Goal: Task Accomplishment & Management: Complete application form

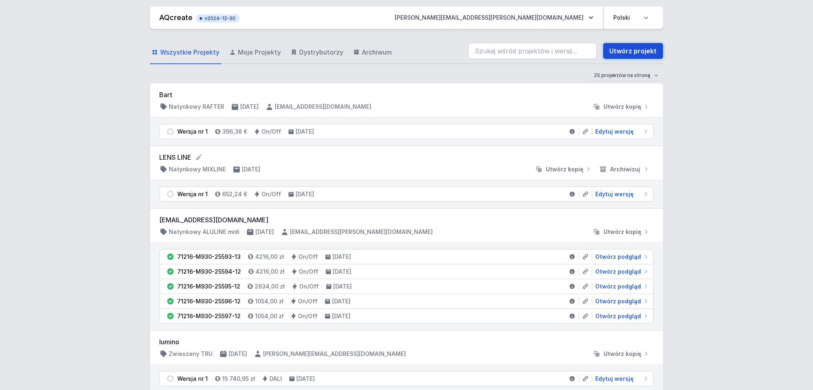
click at [631, 50] on link "Utwórz projekt" at bounding box center [633, 51] width 60 height 16
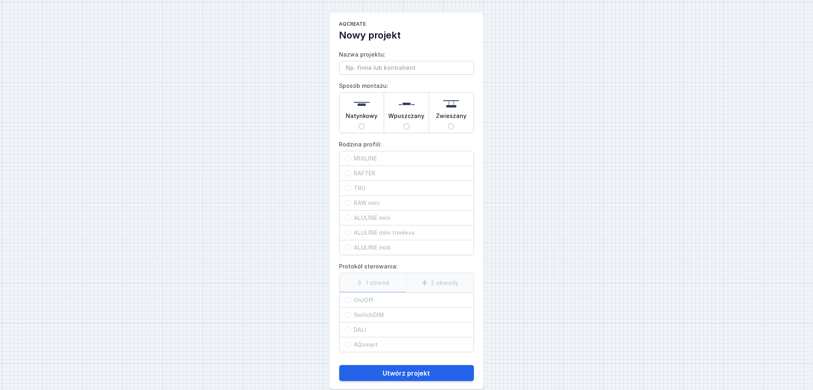
click at [363, 68] on input "Nazwa projektu:" at bounding box center [406, 68] width 135 height 14
click at [404, 67] on input "lens line" at bounding box center [406, 68] width 135 height 14
type input "Lens Line"
click at [357, 124] on div "Natynkowy" at bounding box center [362, 113] width 45 height 40
click at [359, 124] on input "Natynkowy" at bounding box center [362, 126] width 6 height 6
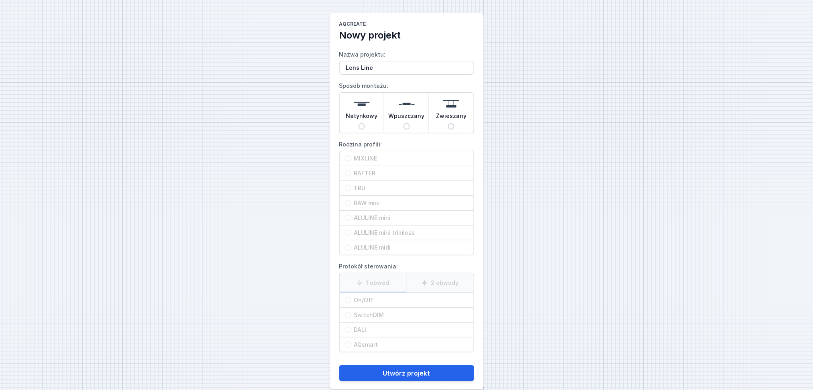
radio input "true"
click at [357, 124] on div "Natynkowy" at bounding box center [362, 113] width 45 height 40
click at [359, 124] on input "Natynkowy" at bounding box center [362, 126] width 6 height 6
click at [406, 122] on span "Wpuszczany" at bounding box center [407, 117] width 36 height 11
click at [406, 123] on input "Wpuszczany" at bounding box center [407, 126] width 6 height 6
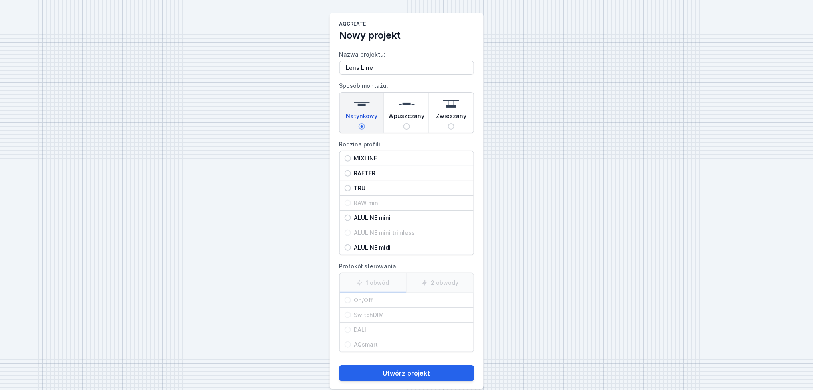
radio input "true"
click at [454, 124] on div "Zwieszany" at bounding box center [451, 113] width 45 height 40
click at [454, 124] on input "Zwieszany" at bounding box center [451, 126] width 6 height 6
radio input "true"
click at [406, 126] on input "Wpuszczany" at bounding box center [407, 126] width 6 height 6
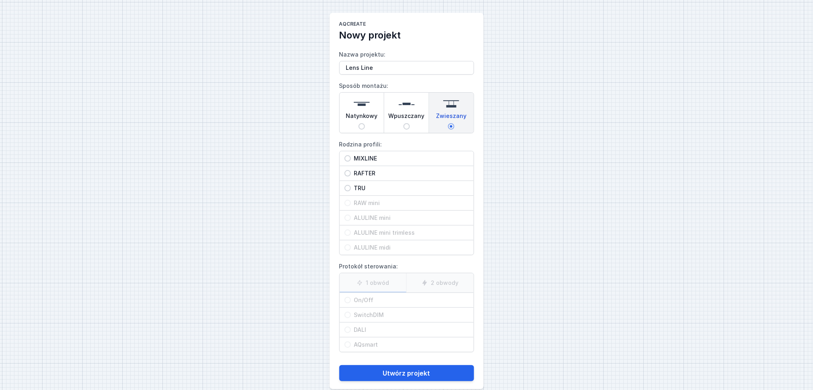
radio input "true"
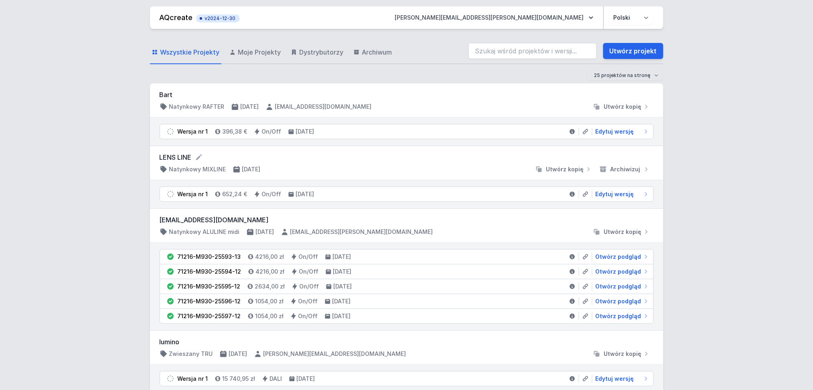
scroll to position [214, 0]
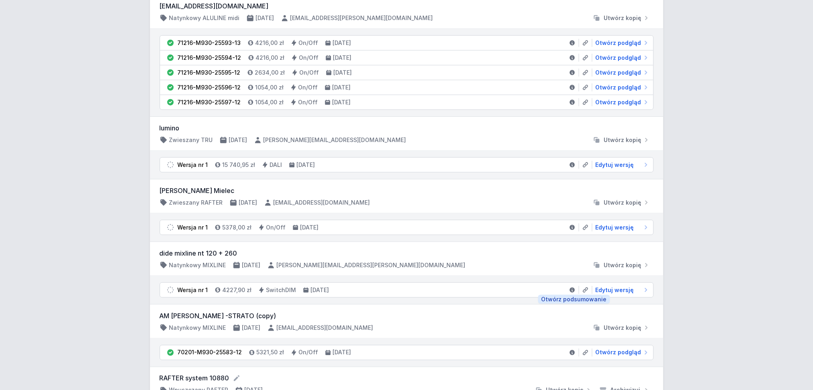
click at [572, 290] on icon at bounding box center [572, 290] width 5 height 5
click at [618, 290] on span "Edytuj wersję" at bounding box center [615, 290] width 39 height 8
click at [610, 288] on span "Edytuj wersję" at bounding box center [615, 290] width 39 height 8
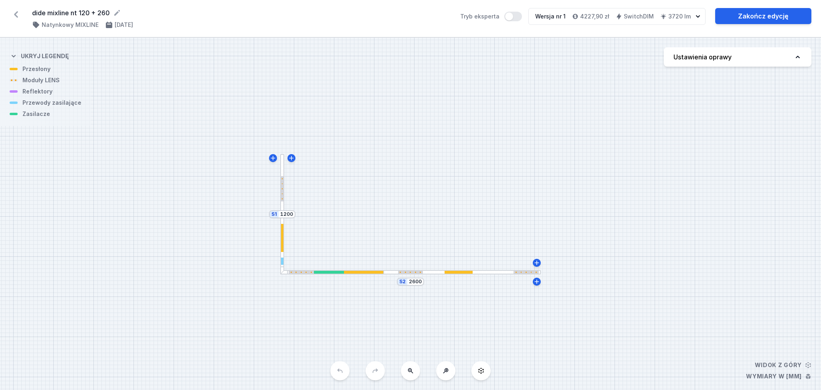
click at [14, 12] on icon at bounding box center [16, 14] width 13 height 13
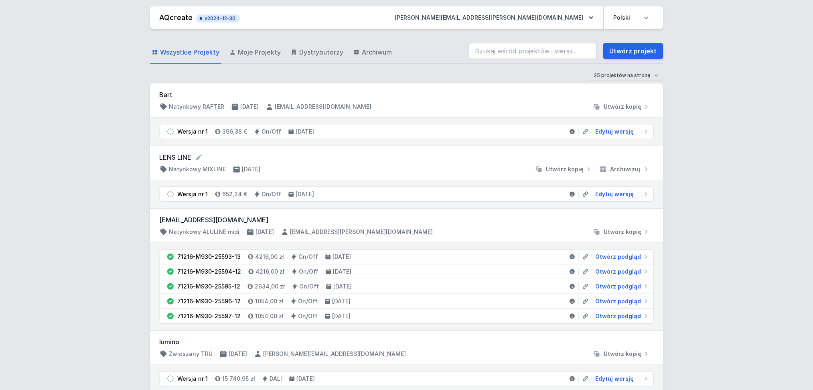
click at [252, 53] on span "Moje Projekty" at bounding box center [259, 52] width 43 height 10
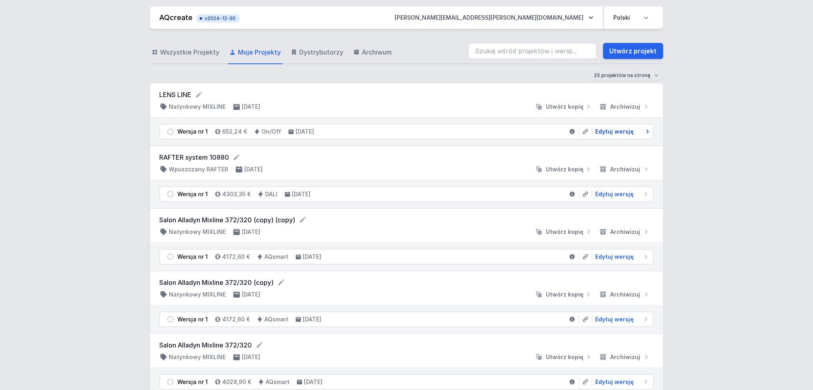
click at [617, 132] on span "Edytuj wersję" at bounding box center [615, 132] width 39 height 8
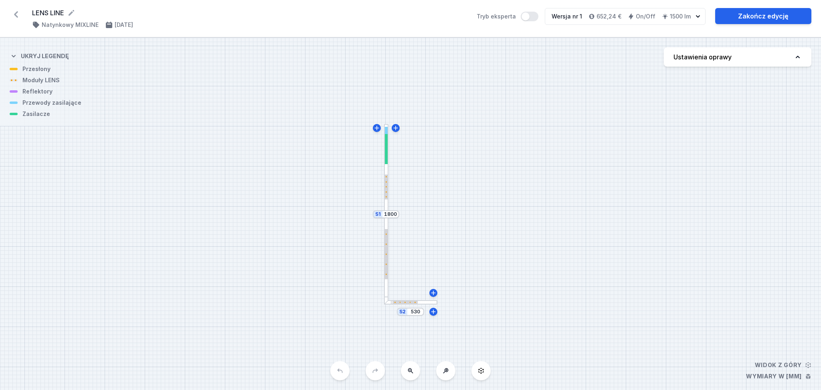
click at [796, 60] on icon at bounding box center [798, 57] width 8 height 8
select select "2700"
select select "2"
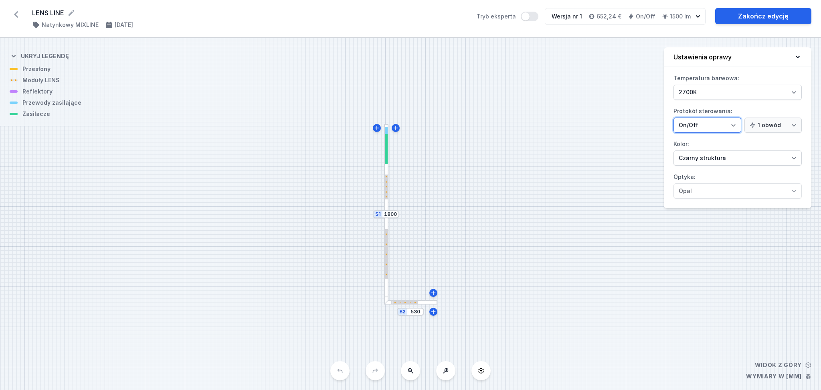
click at [733, 124] on select "On/Off SwitchDIM DALI AQsmart" at bounding box center [708, 125] width 68 height 15
click at [386, 291] on div at bounding box center [386, 214] width 4 height 180
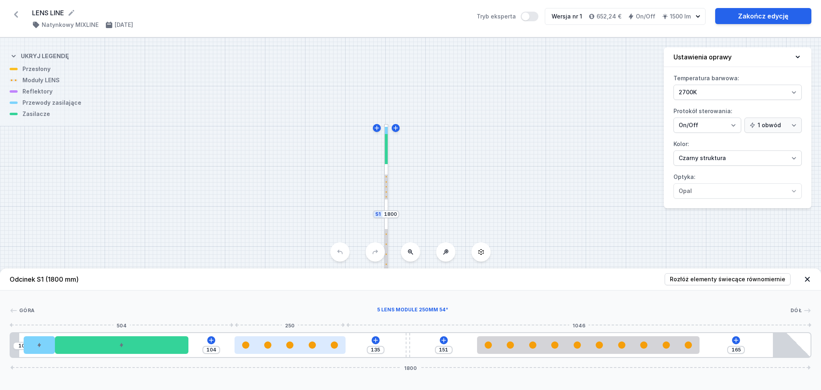
click at [285, 343] on div at bounding box center [290, 344] width 111 height 7
select select "1514"
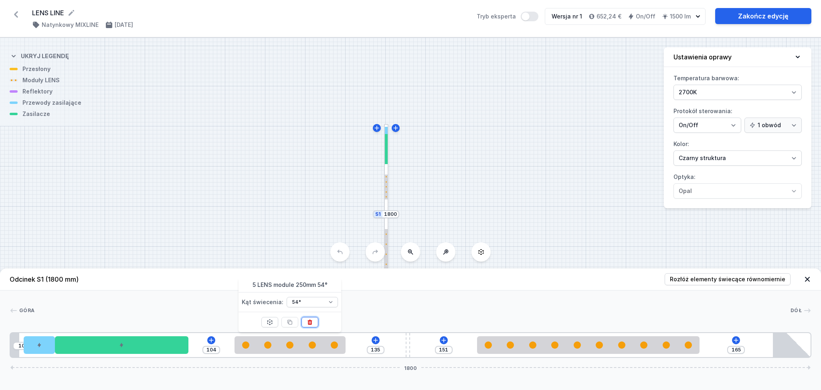
click at [311, 324] on icon at bounding box center [310, 321] width 4 height 5
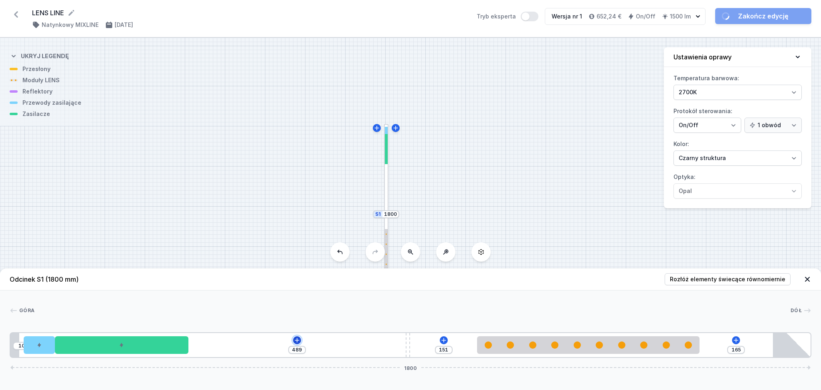
click at [296, 342] on icon at bounding box center [297, 340] width 6 height 6
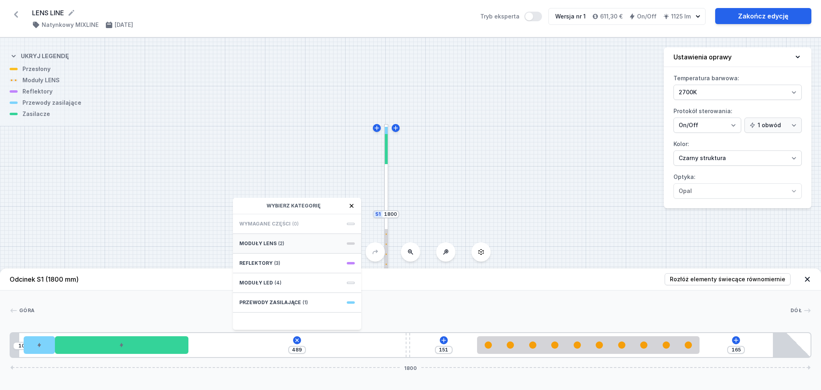
click at [265, 242] on span "Moduły LENS" at bounding box center [257, 243] width 37 height 6
click at [261, 257] on span "5 LENS module 250mm 26°" at bounding box center [297, 259] width 116 height 8
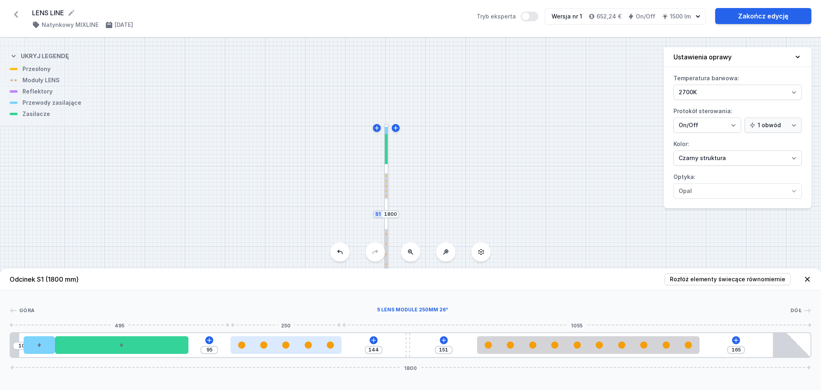
type input "134"
type input "105"
type input "132"
type input "107"
type input "137"
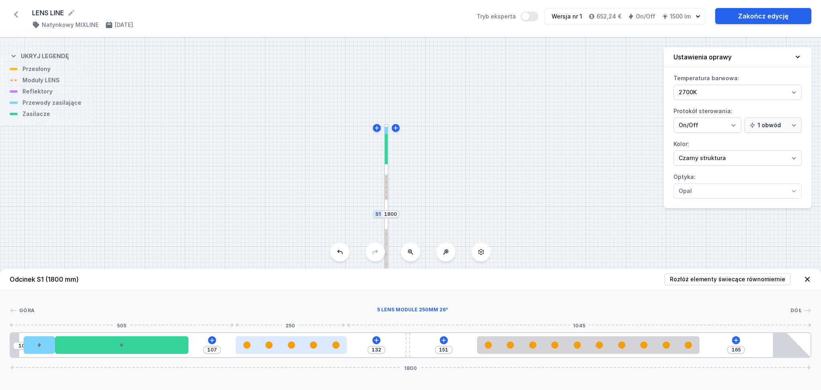
type input "102"
type input "143"
type input "96"
type input "145"
type input "94"
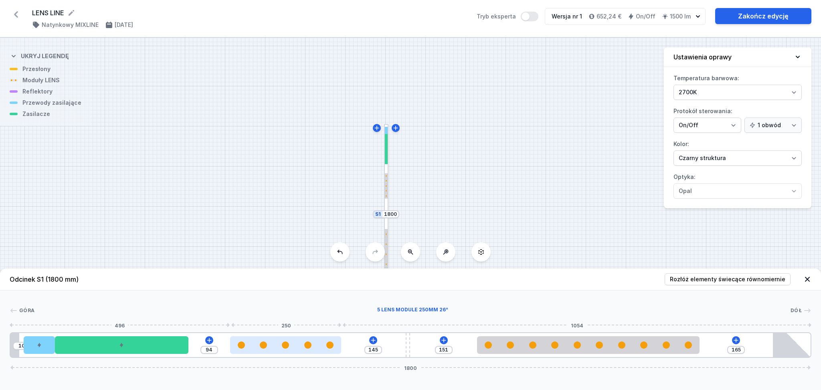
type input "147"
type input "92"
type input "148"
type input "91"
type input "151"
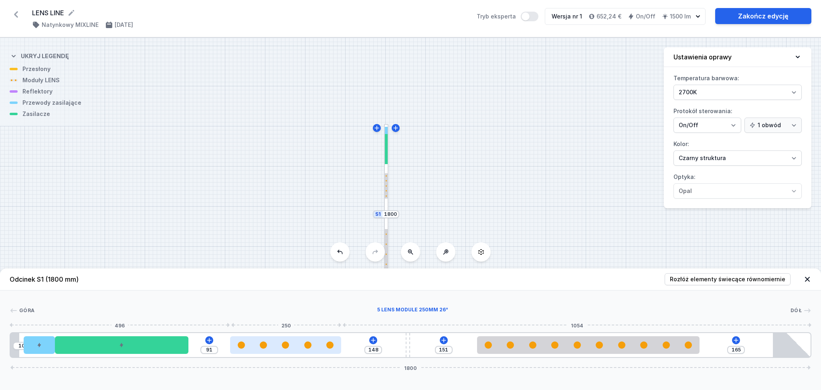
type input "88"
type input "154"
type input "85"
type input "157"
type input "82"
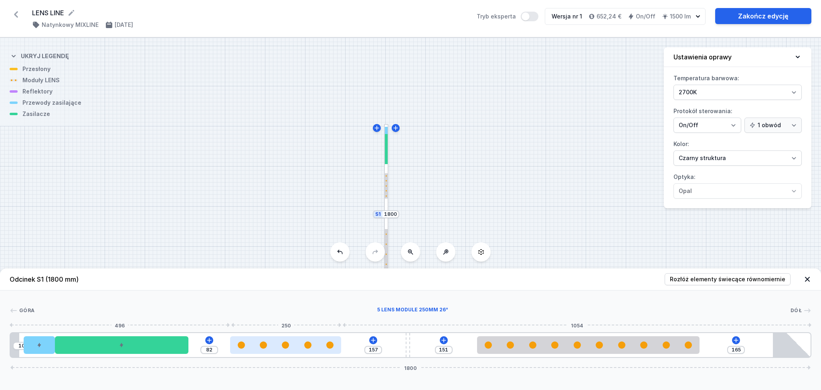
type input "159"
type input "80"
type input "160"
type input "79"
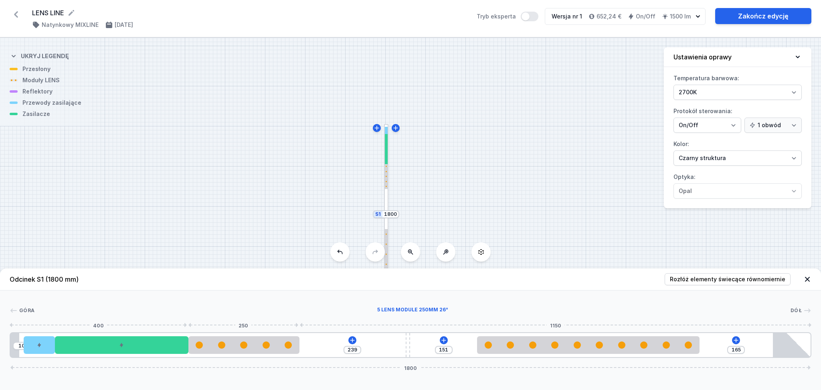
drag, startPoint x: 241, startPoint y: 347, endPoint x: 303, endPoint y: 345, distance: 62.2
click at [264, 347] on div at bounding box center [244, 344] width 111 height 7
click at [351, 339] on icon at bounding box center [352, 340] width 6 height 6
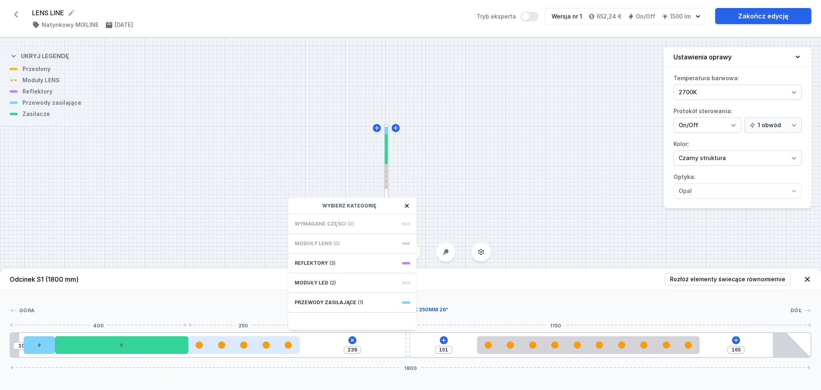
click at [248, 344] on div at bounding box center [244, 344] width 111 height 7
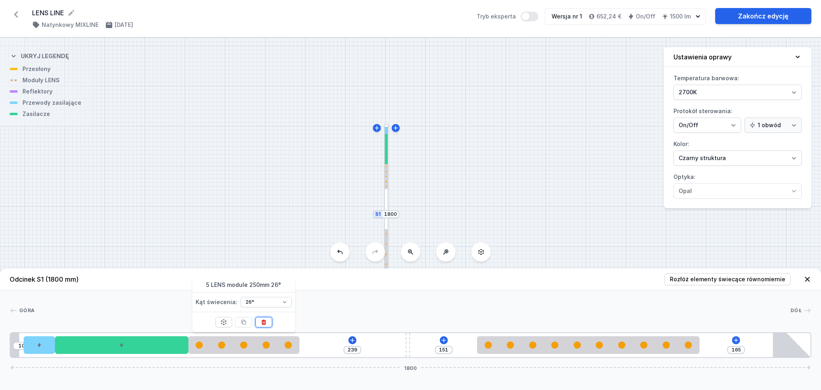
click at [266, 320] on icon at bounding box center [264, 321] width 4 height 5
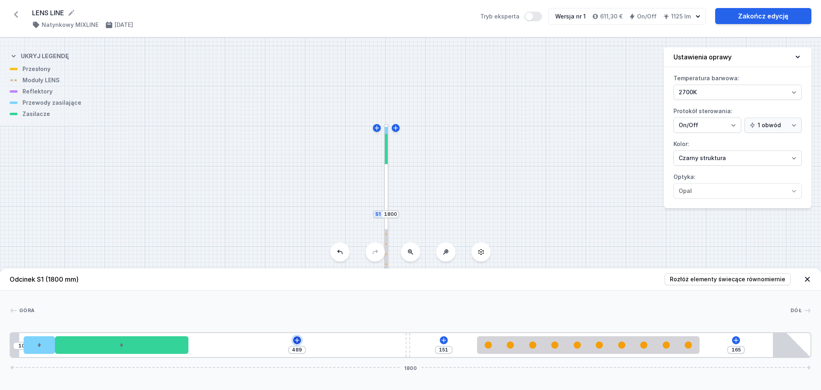
click at [294, 339] on icon at bounding box center [297, 340] width 6 height 6
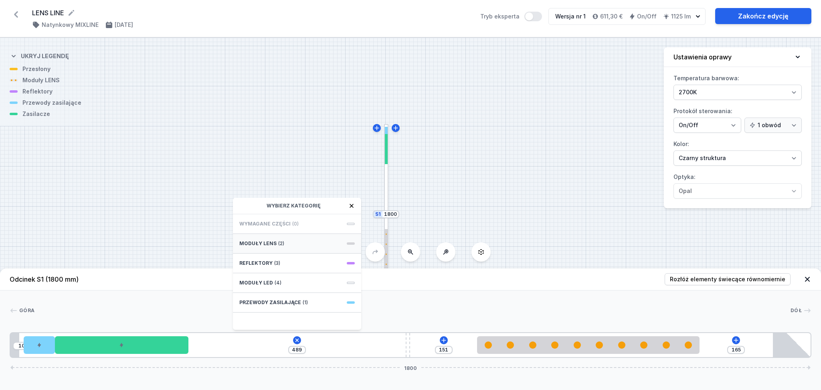
click at [268, 244] on span "Moduły LENS" at bounding box center [257, 243] width 37 height 6
click at [282, 262] on span "5 LENS module 250mm 26°" at bounding box center [297, 259] width 116 height 8
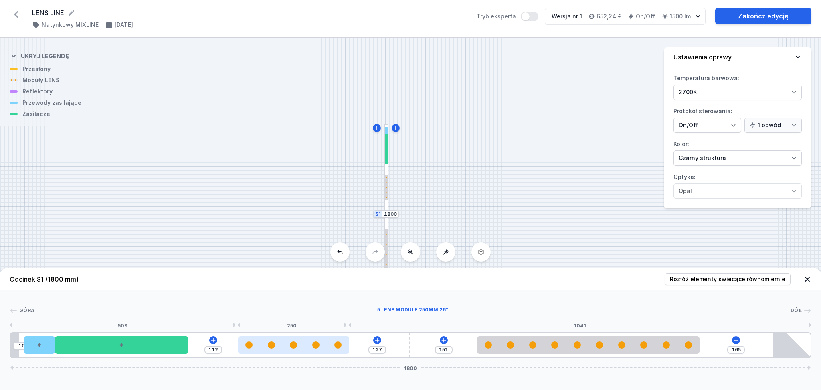
type input "130"
type input "109"
type input "131"
type input "108"
type input "132"
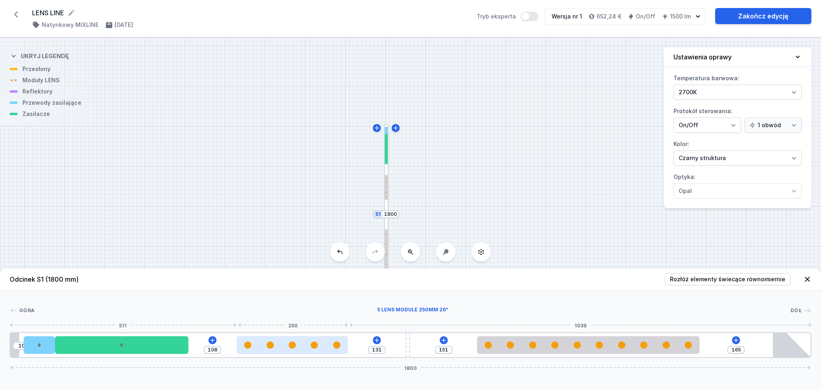
type input "107"
type input "133"
type input "106"
type input "134"
type input "105"
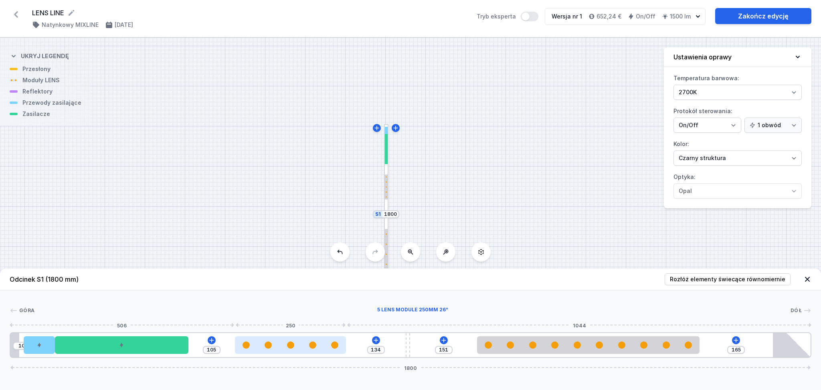
drag, startPoint x: 261, startPoint y: 352, endPoint x: 305, endPoint y: 349, distance: 44.6
click at [305, 349] on div at bounding box center [290, 345] width 111 height 18
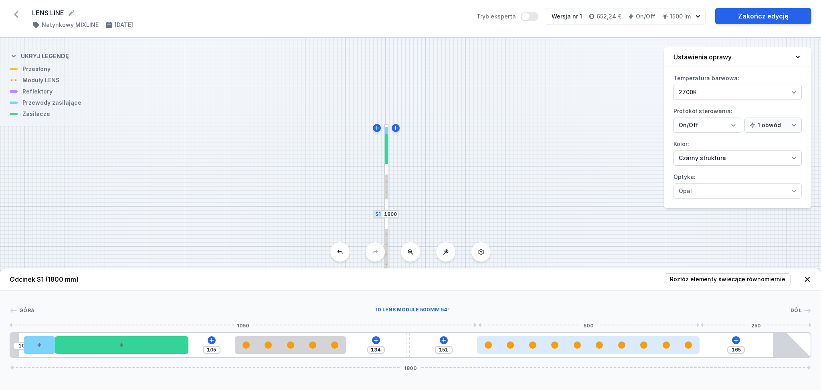
click at [572, 354] on div at bounding box center [588, 345] width 222 height 18
select select "2666"
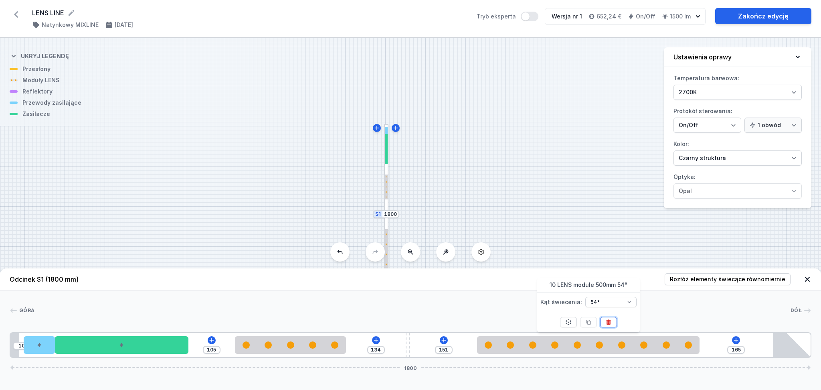
click at [608, 320] on icon at bounding box center [608, 321] width 4 height 5
type input "816"
type input "205"
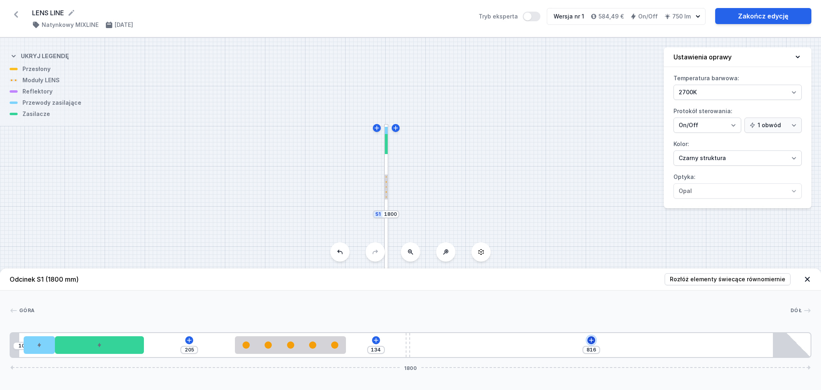
click at [592, 341] on icon at bounding box center [591, 340] width 6 height 6
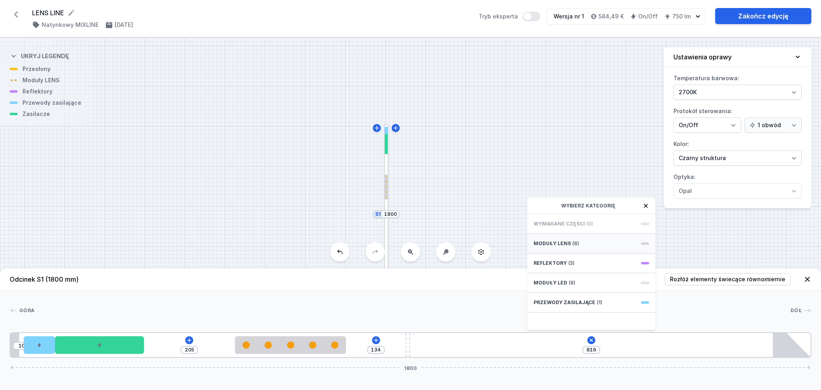
click at [576, 241] on span "(6)" at bounding box center [576, 243] width 6 height 6
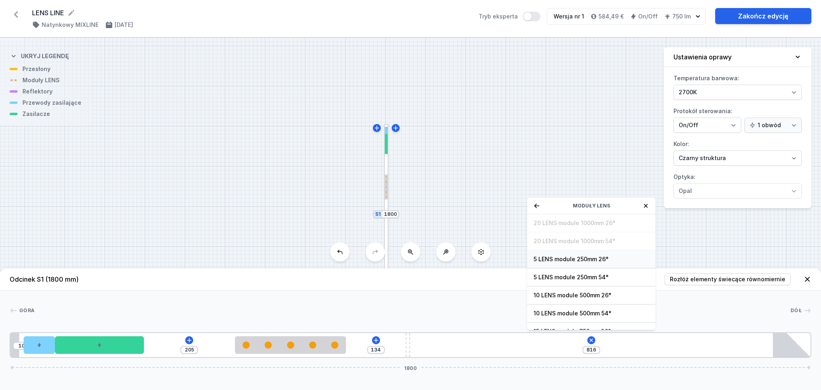
click at [570, 254] on div "5 LENS module 250mm 26°" at bounding box center [591, 259] width 128 height 18
type input "571"
type input "105"
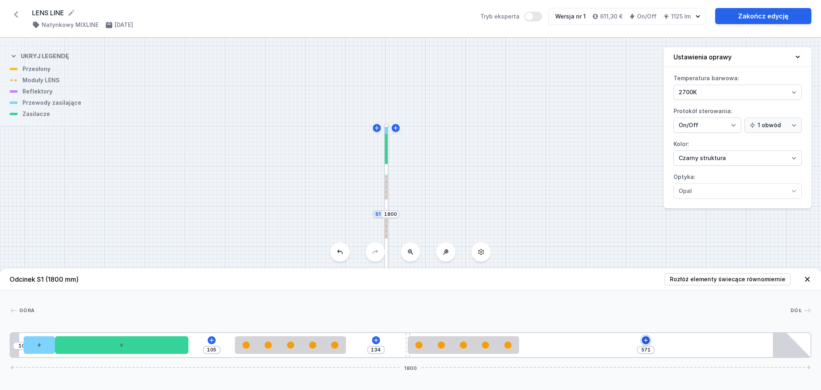
click at [646, 340] on icon at bounding box center [646, 340] width 4 height 4
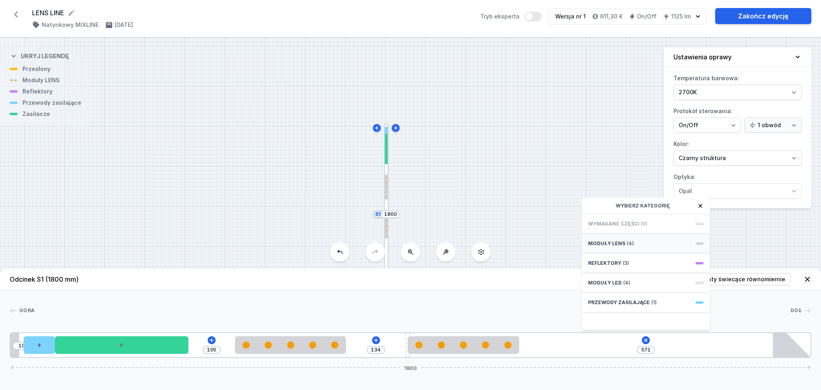
click at [621, 245] on span "Moduły LENS" at bounding box center [606, 243] width 37 height 6
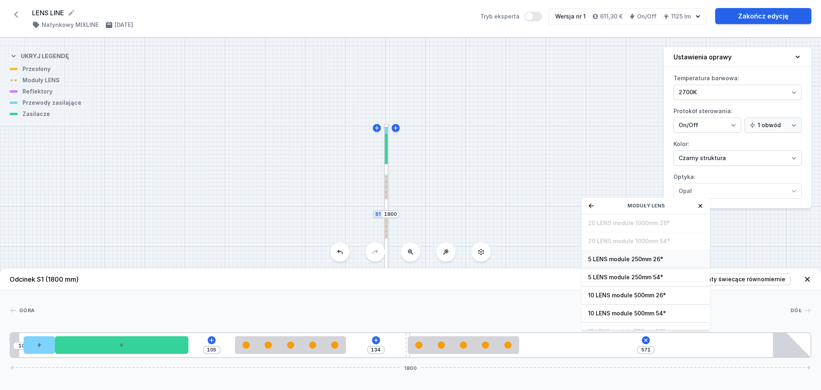
click at [611, 258] on span "5 LENS module 250mm 26°" at bounding box center [646, 259] width 116 height 8
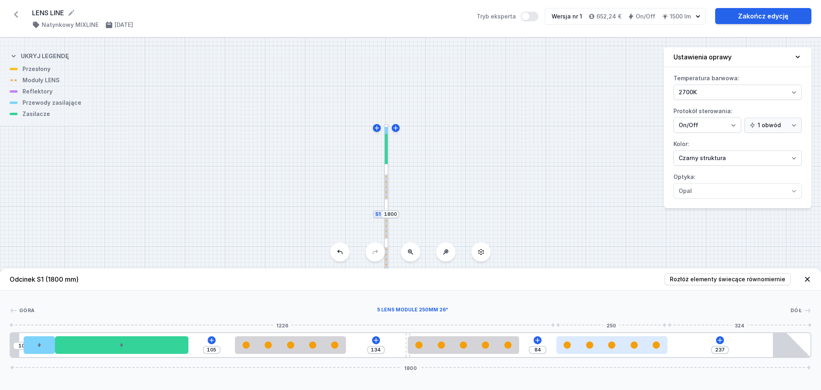
type input "231"
type input "90"
type input "229"
type input "92"
type input "228"
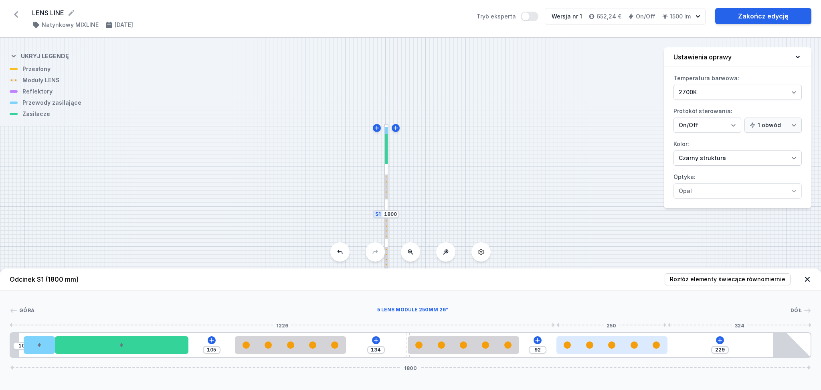
type input "93"
type input "227"
type input "94"
type input "225"
type input "96"
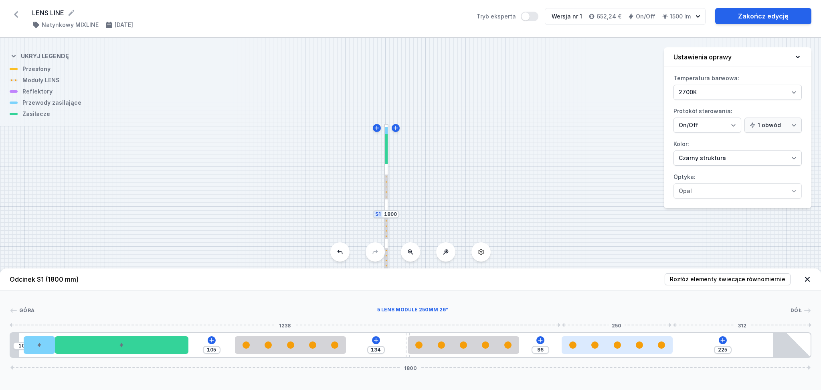
type input "212"
type input "109"
type input "188"
type input "133"
type input "186"
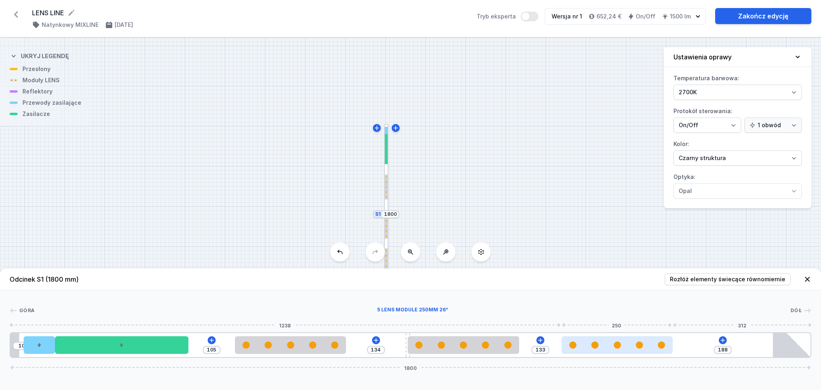
type input "135"
type input "181"
type input "140"
type input "174"
type input "147"
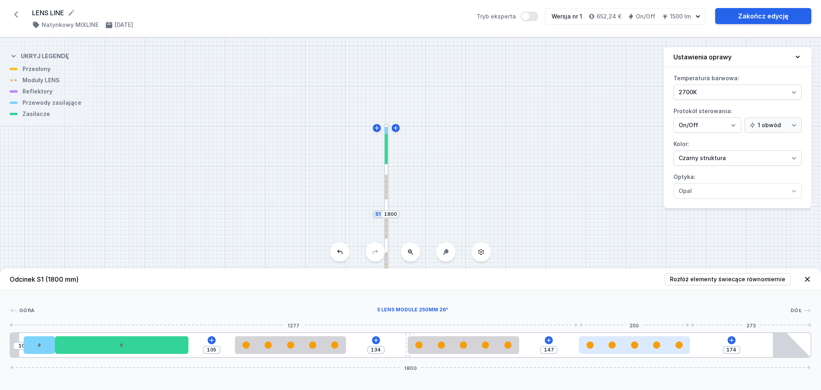
type input "173"
type input "148"
type input "223"
type input "98"
type input "224"
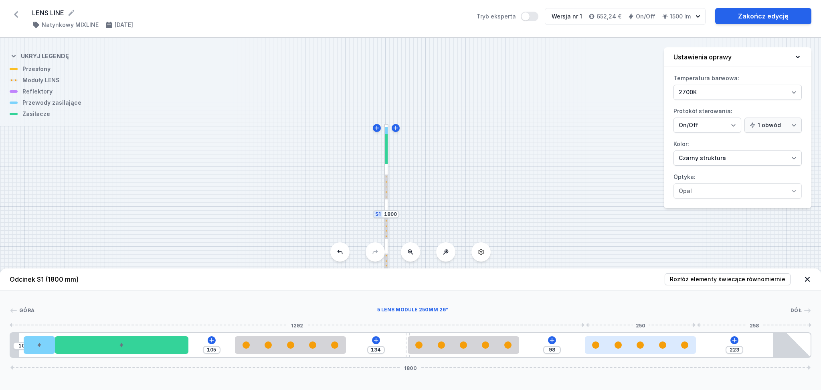
type input "97"
type input "225"
type input "96"
type input "227"
type input "94"
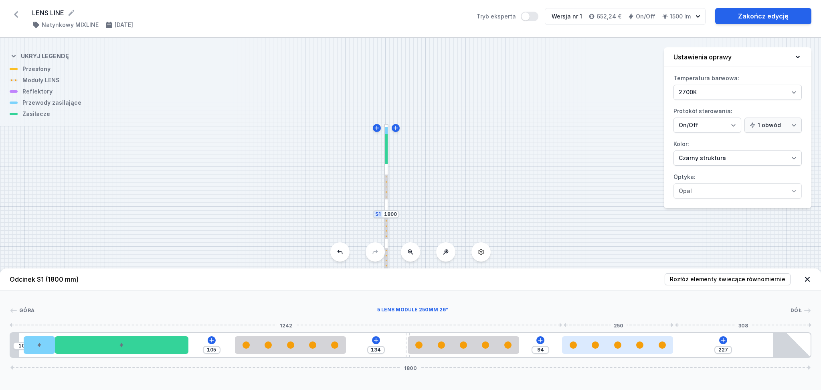
type input "231"
type input "90"
type input "238"
type input "83"
type input "239"
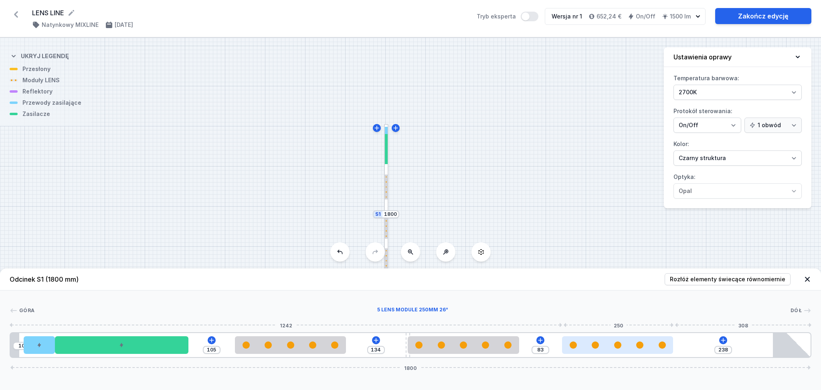
type input "82"
type input "241"
type input "80"
type input "242"
type input "79"
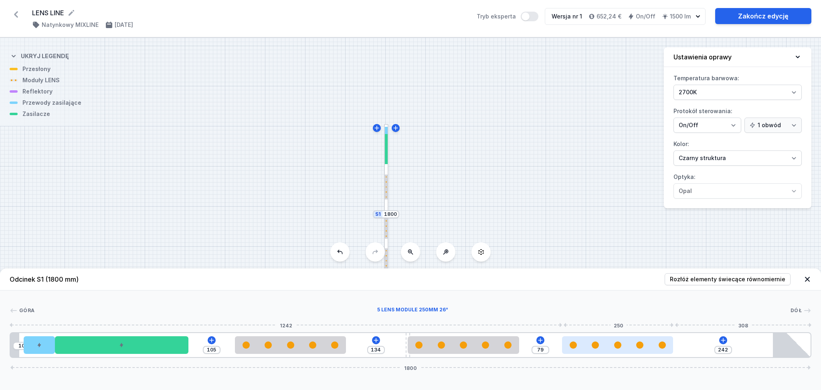
type input "243"
type input "78"
type input "245"
type input "76"
type input "247"
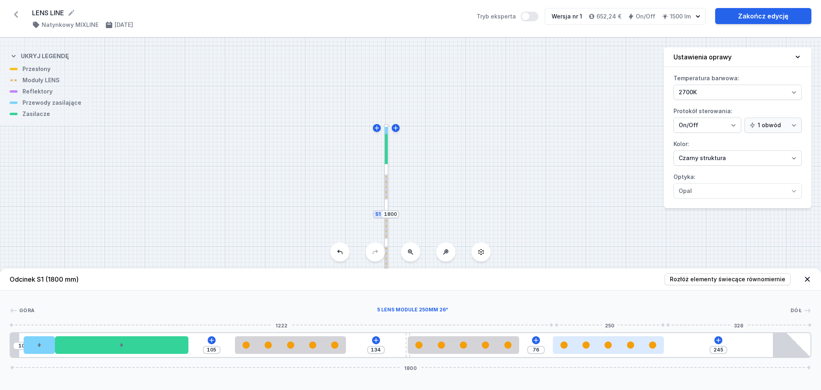
type input "74"
type input "248"
type input "73"
type input "249"
type input "72"
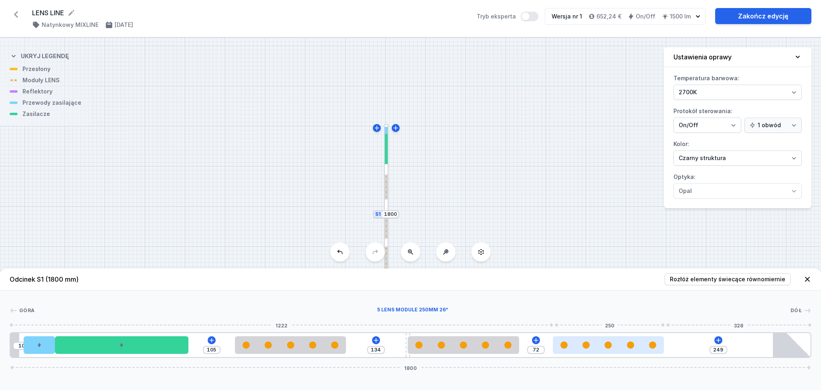
type input "250"
type input "71"
type input "249"
type input "72"
type input "234"
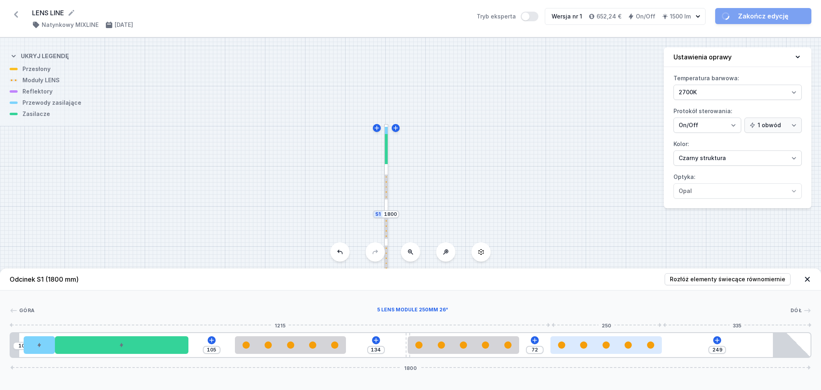
type input "87"
type input "231"
type input "90"
type input "228"
type input "93"
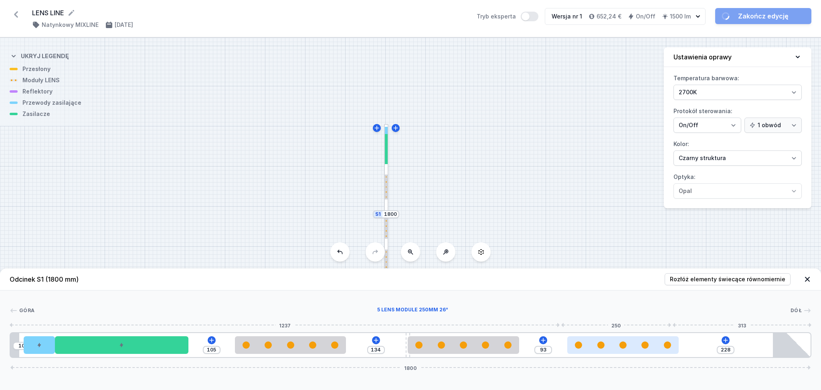
type input "212"
type input "109"
type input "201"
type input "120"
type input "185"
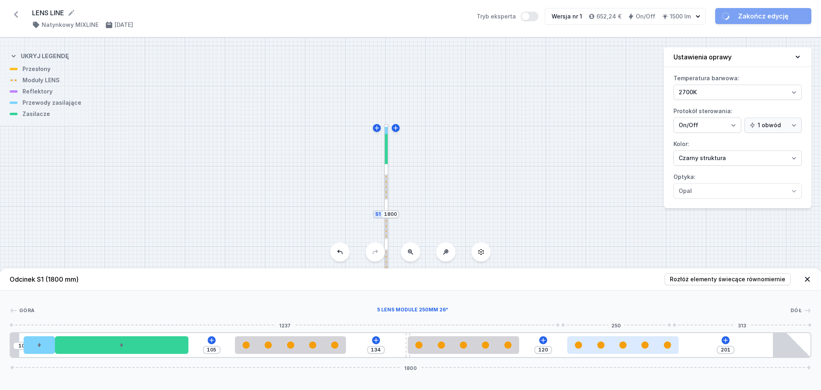
type input "136"
type input "170"
type input "151"
type input "166"
type input "155"
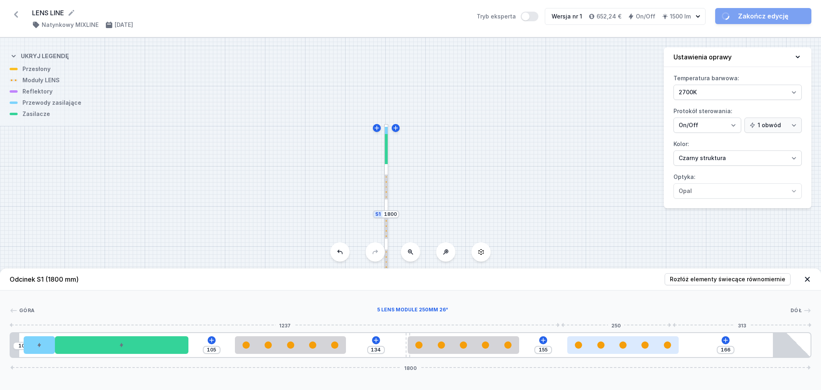
type input "159"
type input "162"
type input "158"
type input "163"
type input "157"
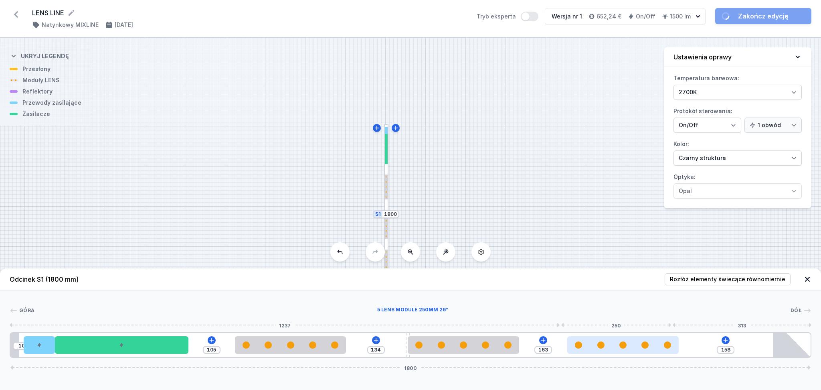
type input "164"
type input "155"
type input "166"
type input "154"
type input "167"
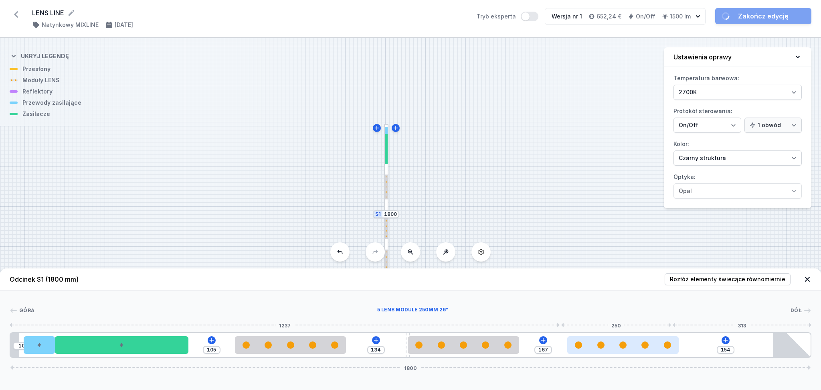
type input "153"
type input "168"
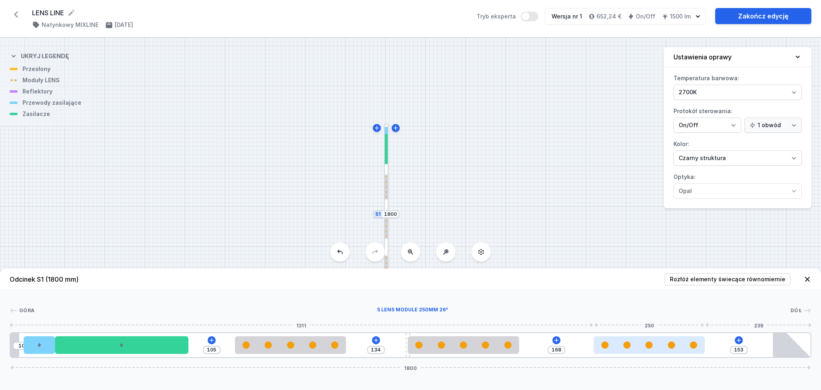
type input "151"
type input "170"
type input "149"
type input "172"
type input "207"
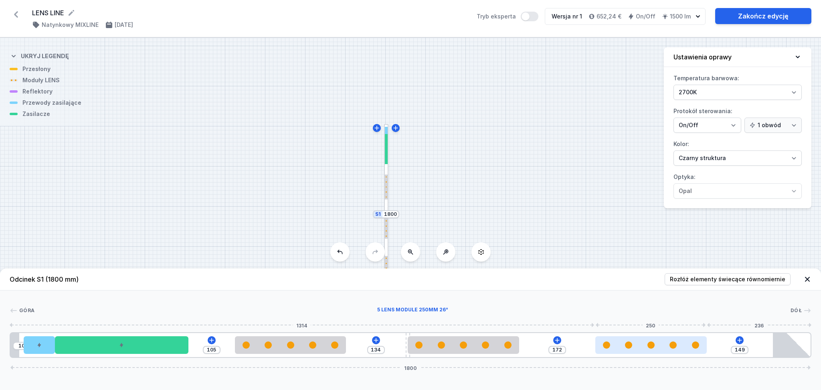
type input "114"
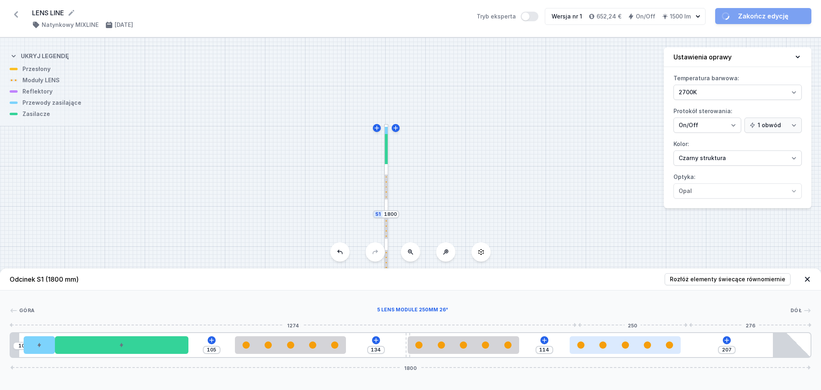
type input "247"
type input "74"
type input "249"
type input "72"
type input "250"
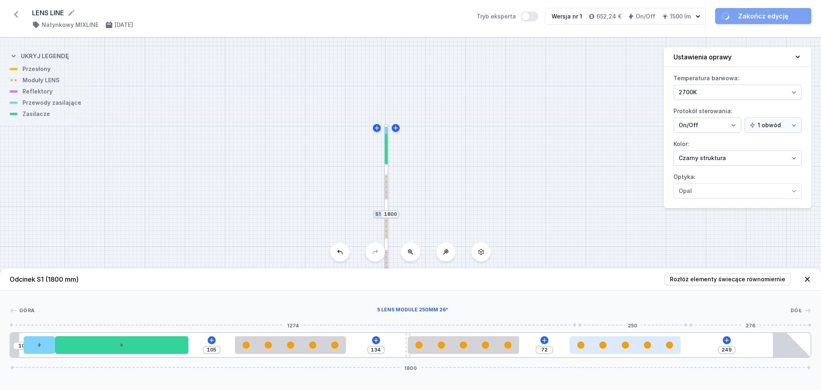
type input "71"
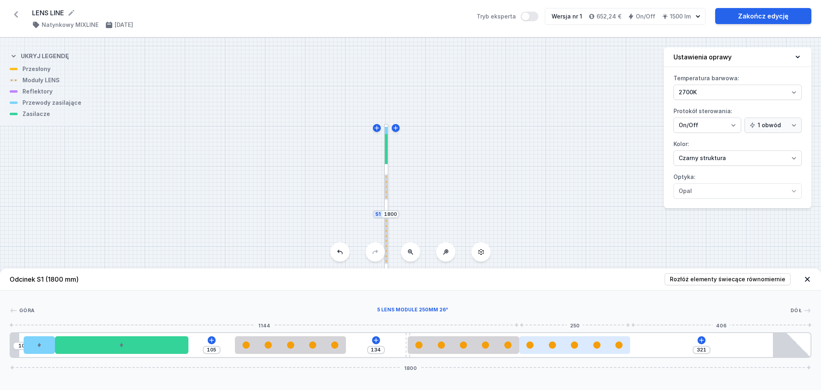
drag, startPoint x: 575, startPoint y: 346, endPoint x: 606, endPoint y: 351, distance: 31.3
click at [606, 351] on div at bounding box center [574, 345] width 111 height 18
click at [702, 340] on icon at bounding box center [702, 340] width 4 height 4
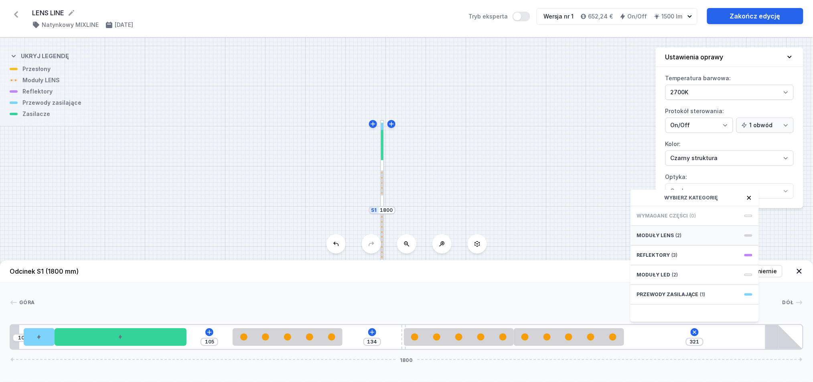
click at [670, 239] on span "Moduły LENS" at bounding box center [655, 235] width 37 height 6
click at [665, 255] on span "5 LENS module 250mm 26°" at bounding box center [695, 251] width 116 height 8
type input "71"
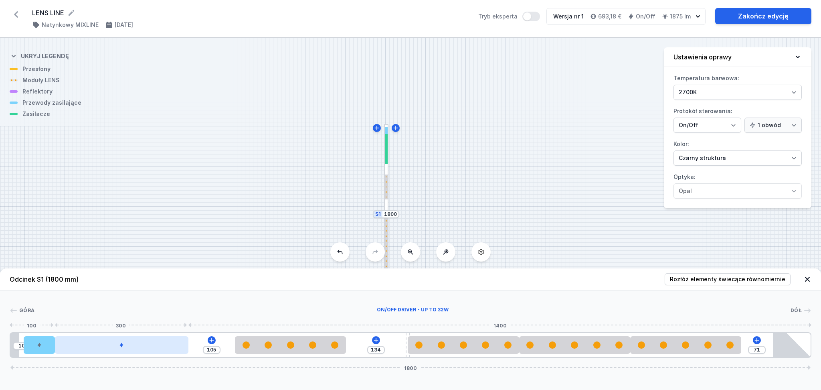
drag, startPoint x: 147, startPoint y: 349, endPoint x: 138, endPoint y: 348, distance: 8.5
click at [138, 348] on div at bounding box center [122, 345] width 134 height 18
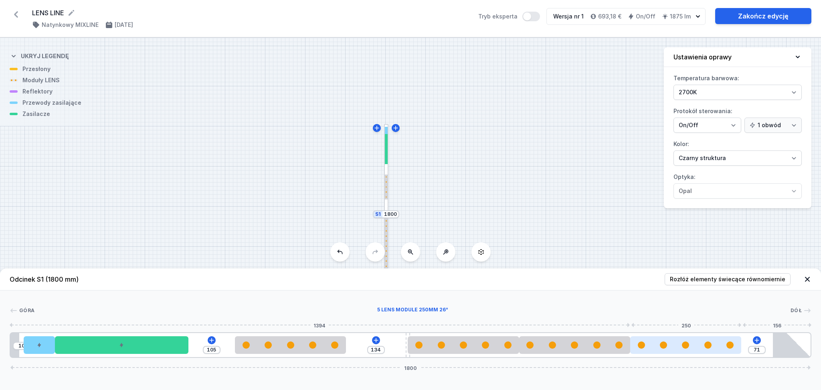
drag, startPoint x: 690, startPoint y: 349, endPoint x: 730, endPoint y: 344, distance: 39.7
click at [730, 344] on div at bounding box center [686, 345] width 111 height 18
click at [756, 341] on icon at bounding box center [757, 340] width 4 height 4
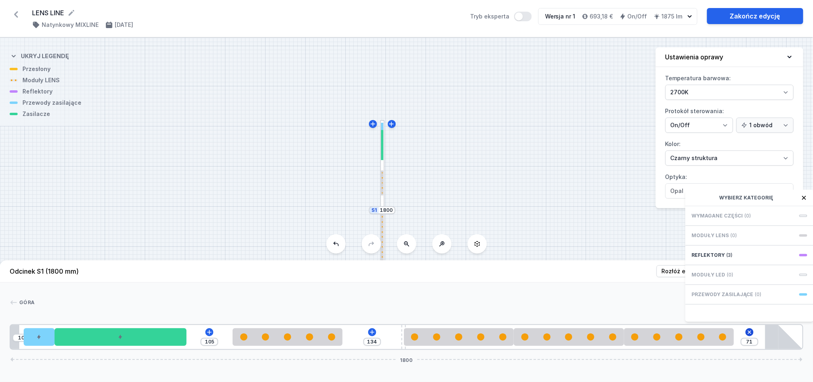
click at [756, 341] on div "10 105 134 71 Wybierz kategorię Wymagane części (0) Moduły LENS (0) Reflektory …" at bounding box center [407, 337] width 794 height 26
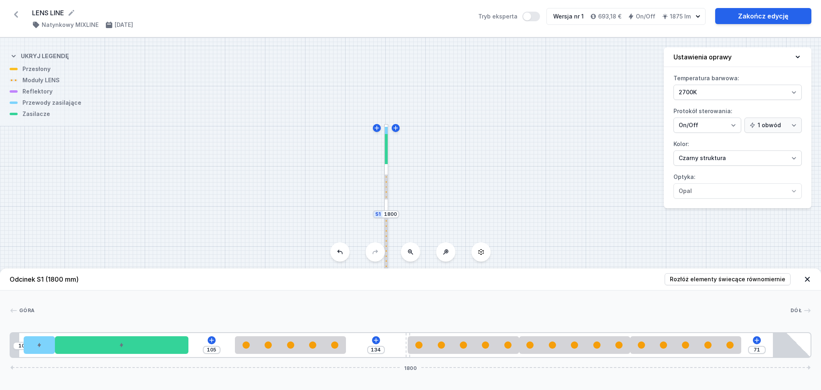
click at [320, 142] on div "S2 530 S1 1800" at bounding box center [410, 214] width 821 height 352
click at [809, 278] on icon at bounding box center [807, 279] width 5 height 5
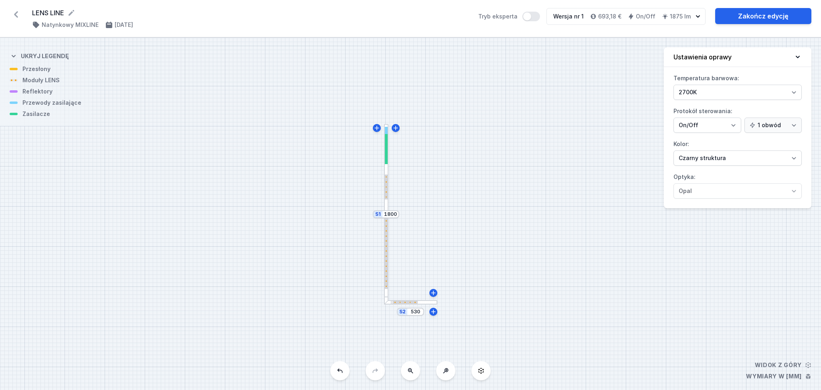
click at [467, 188] on div "S2 530 S1 1800" at bounding box center [410, 214] width 821 height 352
drag, startPoint x: 387, startPoint y: 232, endPoint x: 387, endPoint y: 212, distance: 19.7
click at [433, 300] on div "S2 530 S1 1800" at bounding box center [433, 300] width 0 height 0
click at [477, 206] on div "S2 530 S1 1800" at bounding box center [410, 214] width 821 height 352
click at [387, 169] on div at bounding box center [386, 214] width 4 height 180
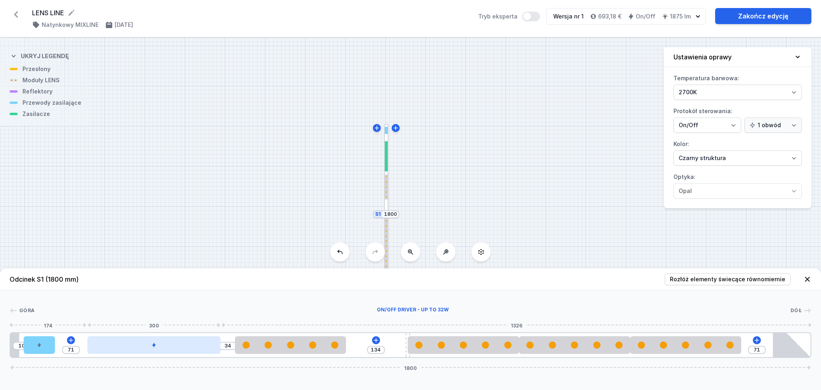
type input "105"
drag, startPoint x: 137, startPoint y: 349, endPoint x: 152, endPoint y: 346, distance: 15.2
click at [152, 346] on div at bounding box center [122, 345] width 134 height 18
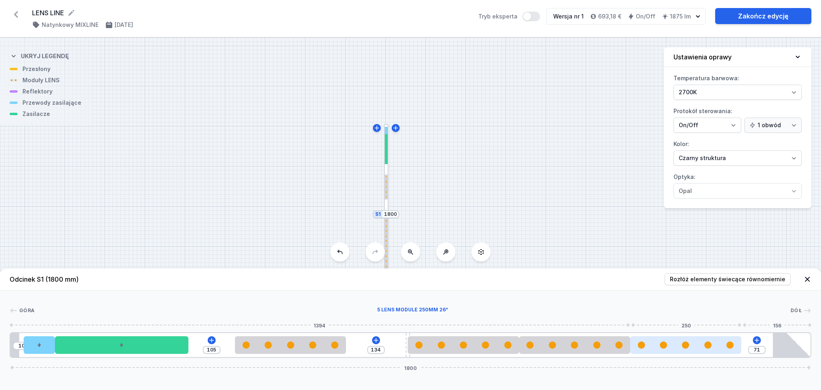
click at [676, 350] on div at bounding box center [686, 345] width 111 height 18
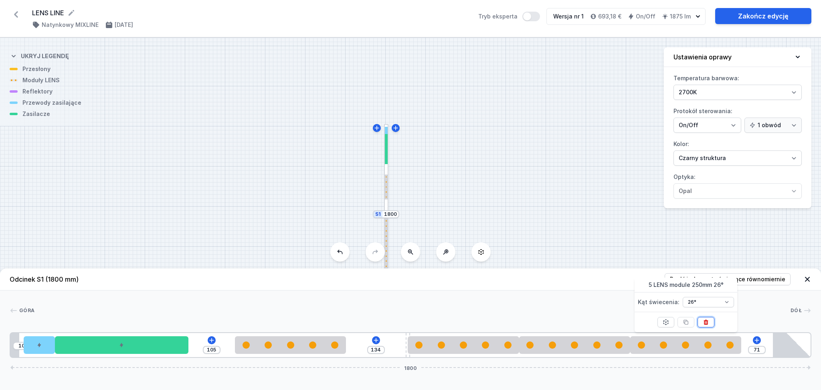
click at [707, 322] on icon at bounding box center [706, 322] width 6 height 6
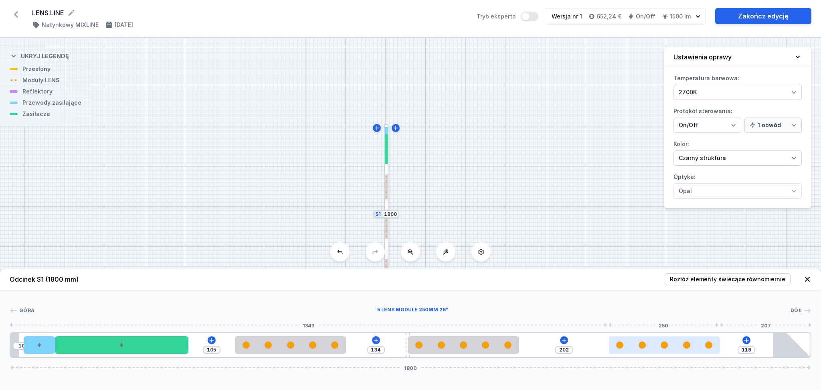
type input "118"
type input "203"
type input "107"
type input "214"
type input "99"
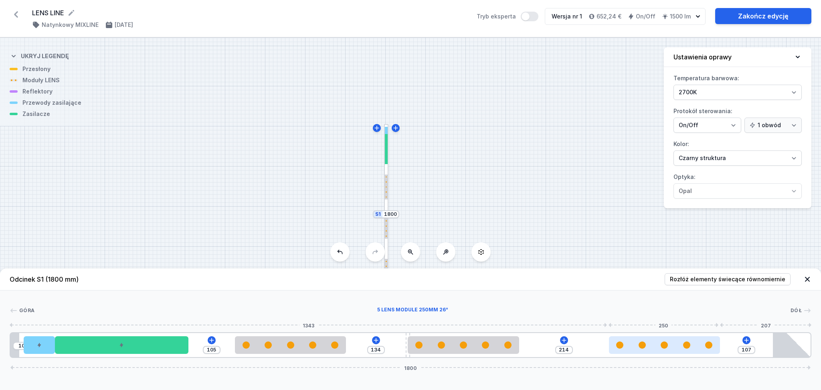
type input "222"
type input "86"
type input "235"
type input "75"
type input "246"
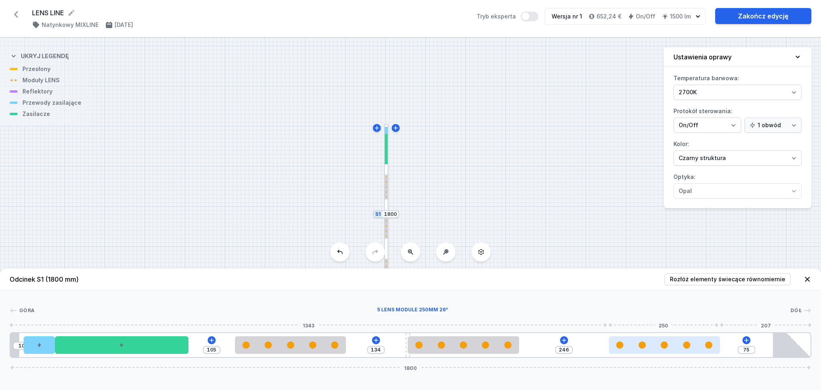
type input "71"
type input "250"
type input "72"
type input "249"
type input "75"
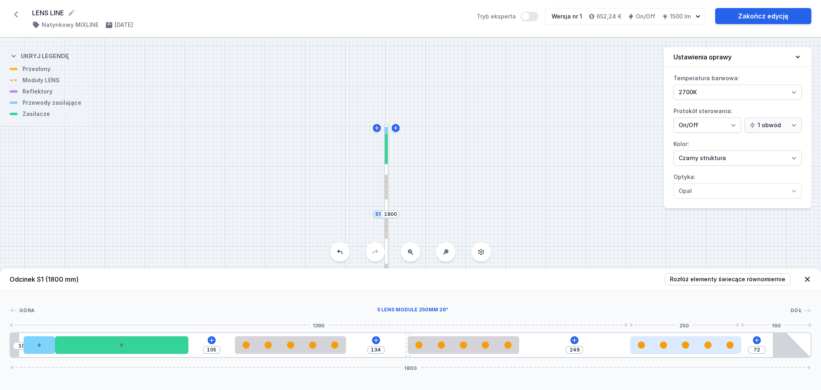
type input "246"
type input "76"
type input "245"
type input "77"
type input "244"
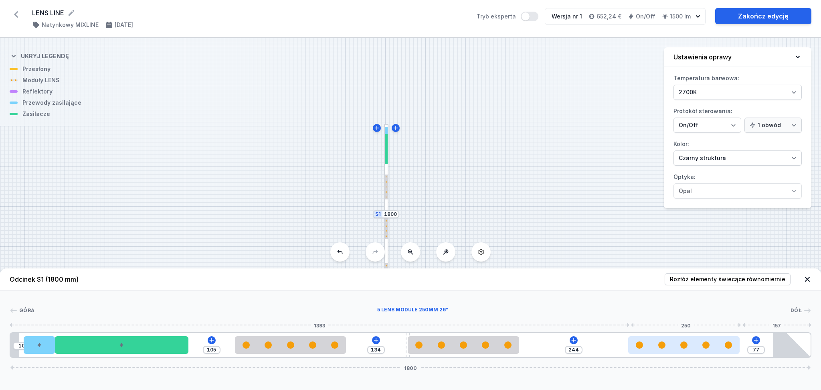
type input "79"
type input "242"
type input "80"
type input "241"
type input "82"
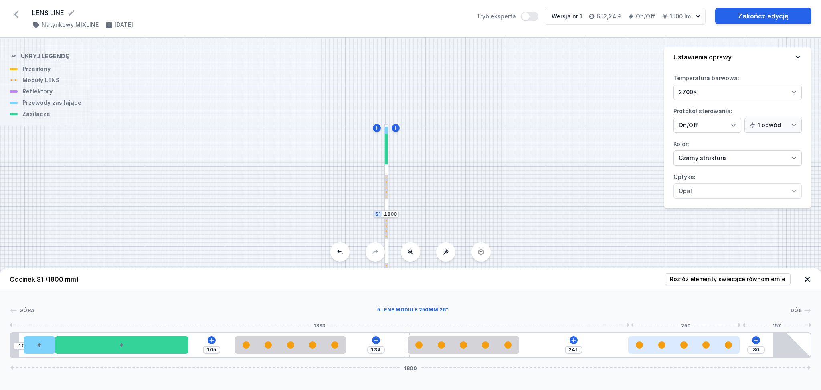
type input "239"
type input "84"
type input "237"
type input "85"
type input "236"
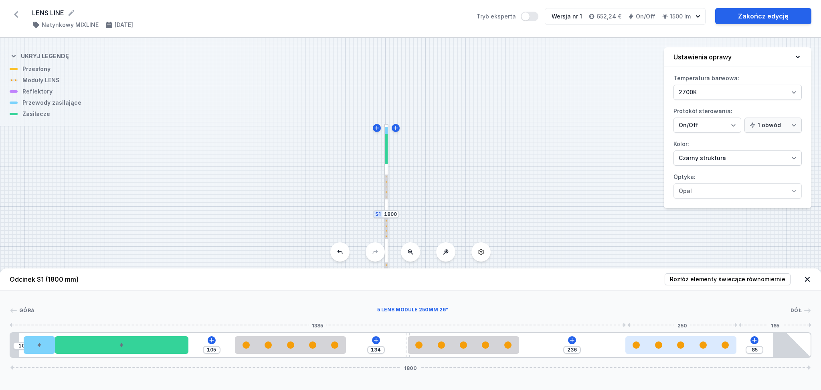
type input "86"
type input "235"
type input "87"
type input "234"
type input "89"
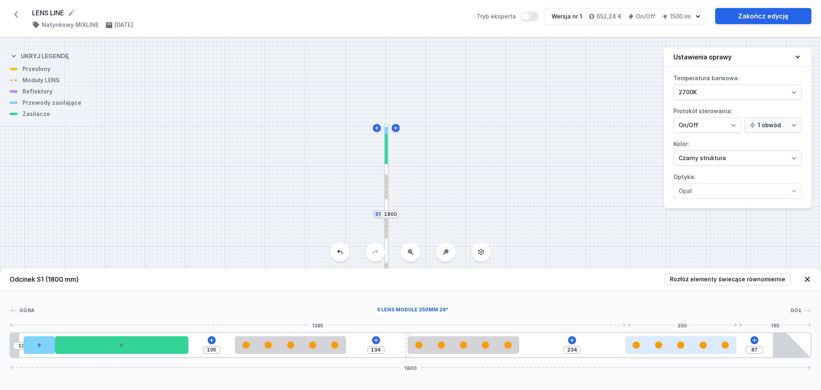
type input "232"
type input "90"
type input "231"
type input "91"
type input "230"
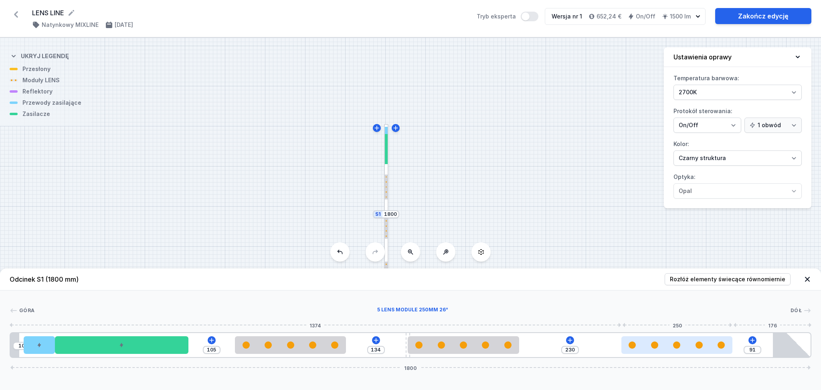
type input "93"
type input "228"
type input "95"
type input "226"
type input "98"
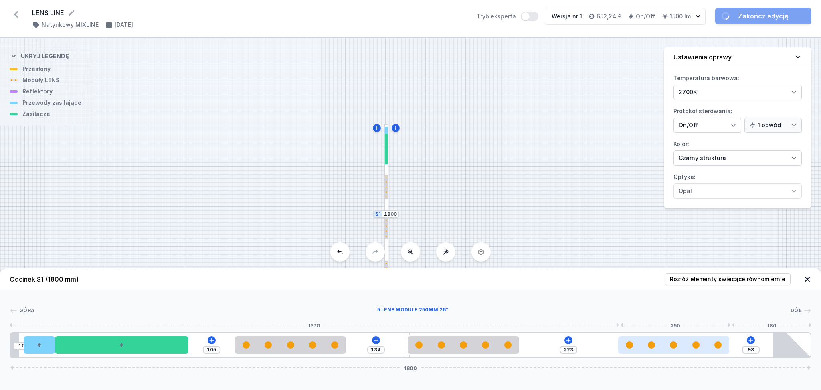
drag, startPoint x: 579, startPoint y: 351, endPoint x: 668, endPoint y: 353, distance: 89.1
click at [688, 349] on div at bounding box center [673, 345] width 111 height 18
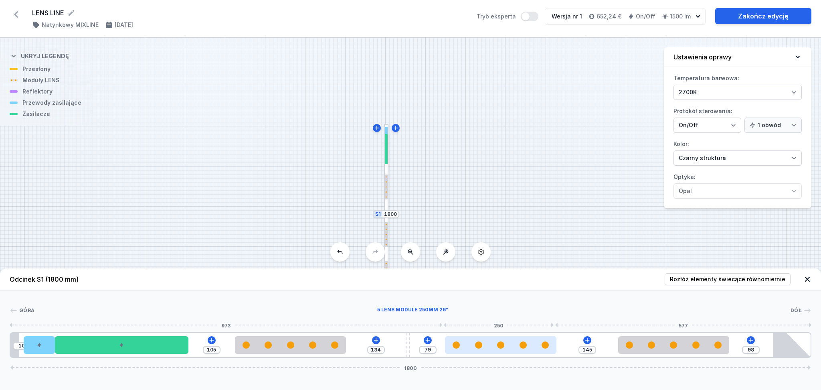
type input "138"
type input "80"
type input "128"
type input "90"
type input "127"
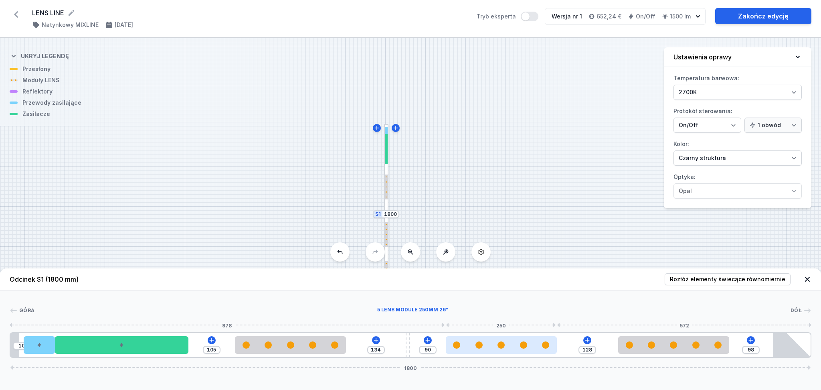
type input "91"
type input "126"
type input "92"
type input "124"
type input "94"
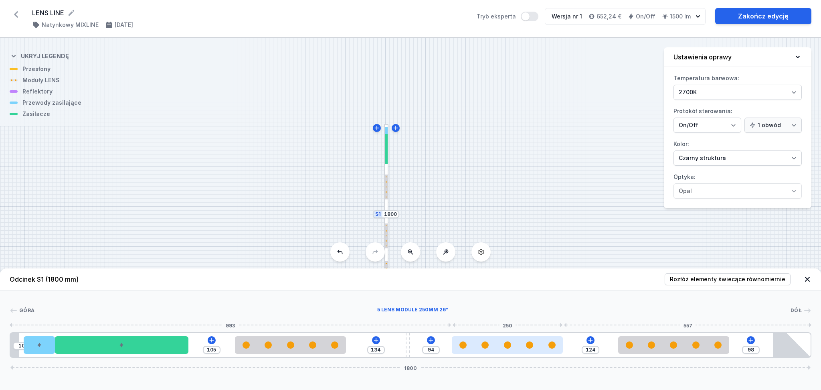
type input "125"
type input "93"
drag, startPoint x: 464, startPoint y: 351, endPoint x: 511, endPoint y: 347, distance: 47.2
click at [511, 347] on div at bounding box center [507, 345] width 111 height 18
click at [511, 164] on div "S2 530 S1 1800" at bounding box center [410, 214] width 821 height 352
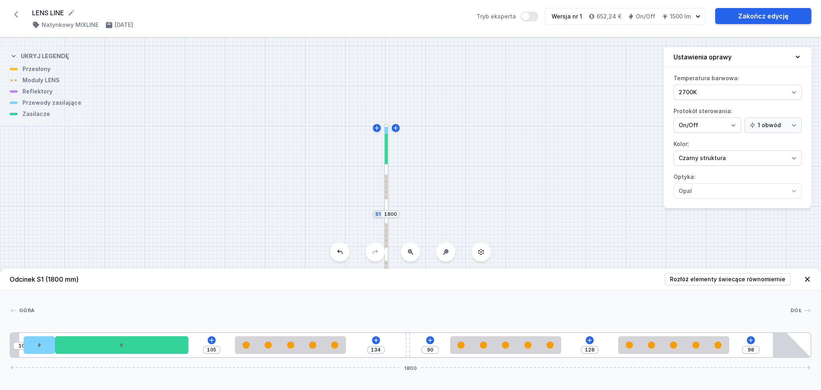
click at [808, 277] on icon at bounding box center [808, 279] width 8 height 8
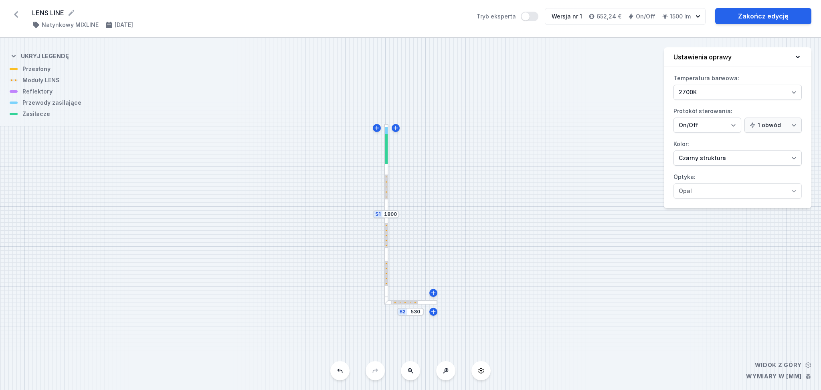
click at [425, 306] on div "S2 530 S1 1800" at bounding box center [410, 214] width 821 height 352
click at [425, 302] on div at bounding box center [410, 302] width 53 height 4
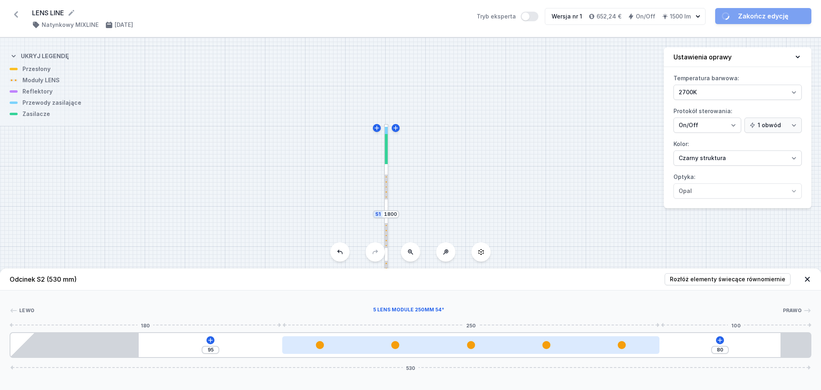
drag, startPoint x: 373, startPoint y: 345, endPoint x: 493, endPoint y: 347, distance: 119.1
click at [493, 347] on div at bounding box center [471, 345] width 378 height 8
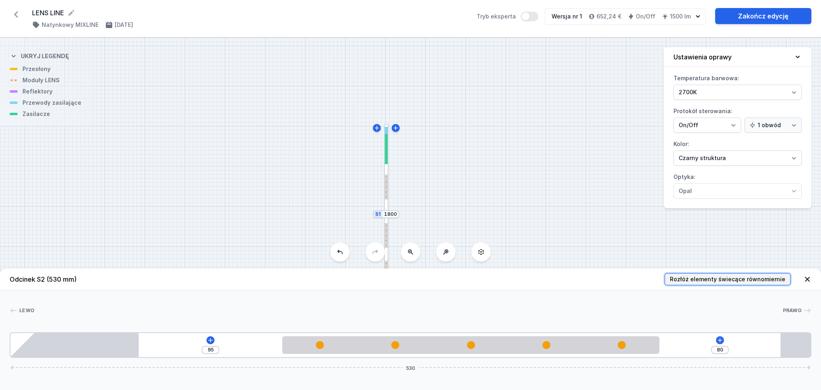
click at [721, 280] on span "Rozłóż elementy świecące równomiernie" at bounding box center [728, 279] width 116 height 8
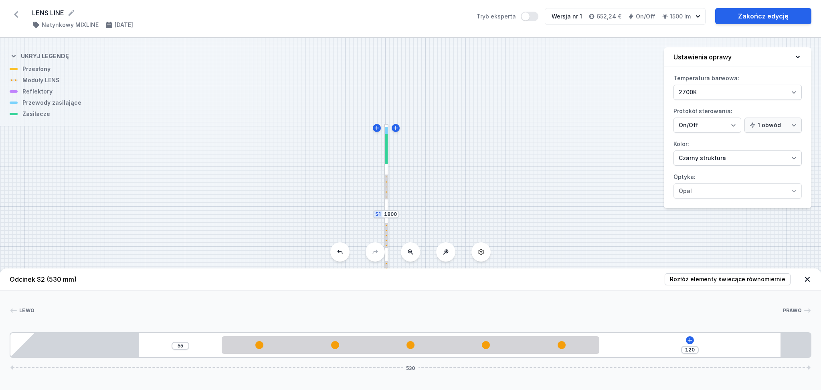
click at [808, 278] on icon at bounding box center [808, 279] width 8 height 8
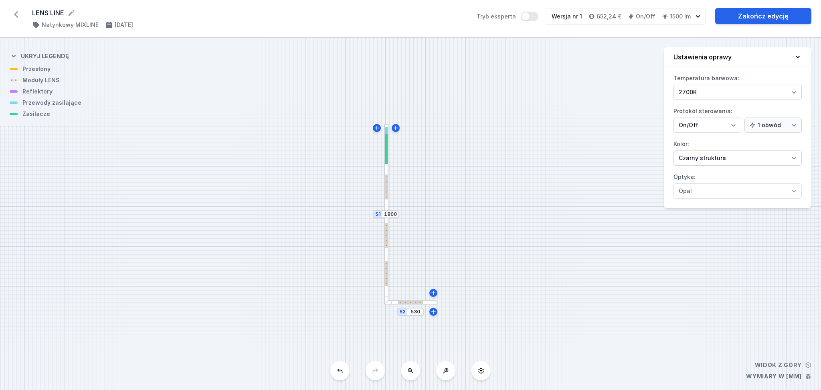
click at [385, 205] on div at bounding box center [386, 214] width 4 height 180
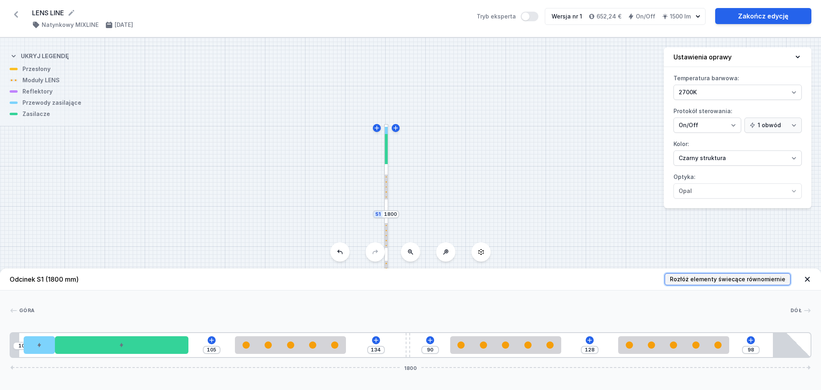
click at [712, 282] on span "Rozłóż elementy świecące równomiernie" at bounding box center [728, 279] width 116 height 8
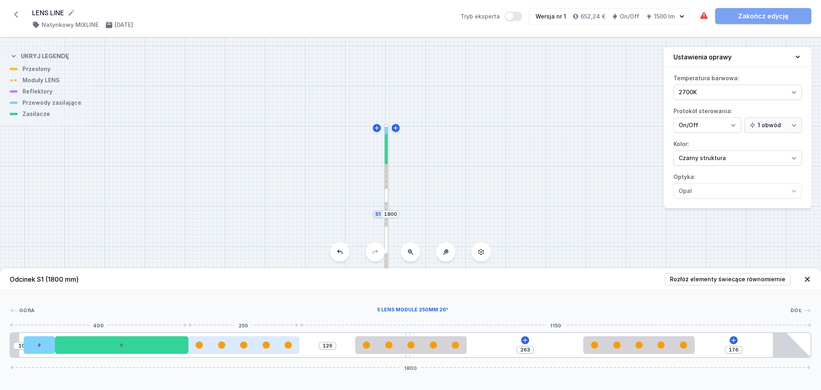
drag, startPoint x: 206, startPoint y: 350, endPoint x: 258, endPoint y: 352, distance: 52.2
click at [258, 352] on div at bounding box center [244, 345] width 111 height 18
drag, startPoint x: 258, startPoint y: 352, endPoint x: 281, endPoint y: 360, distance: 24.2
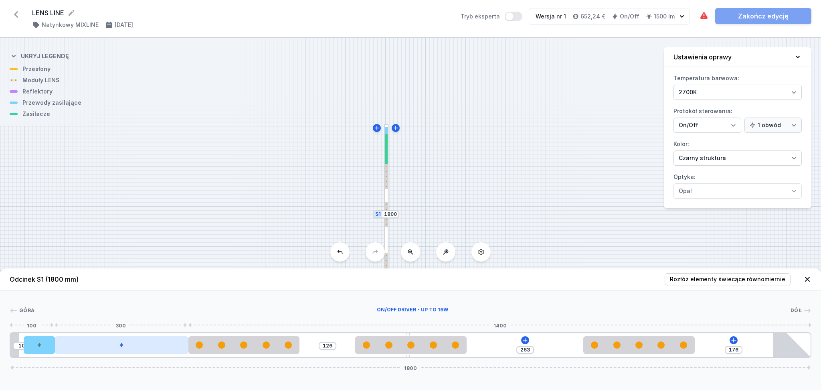
click at [128, 343] on div at bounding box center [122, 345] width 134 height 18
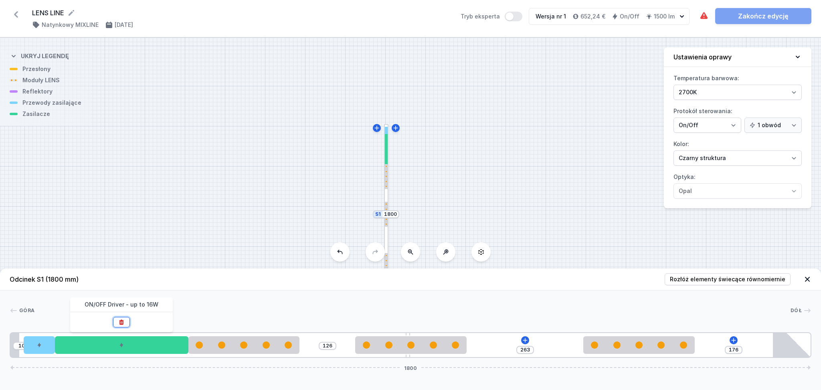
click at [122, 322] on icon at bounding box center [121, 322] width 6 height 6
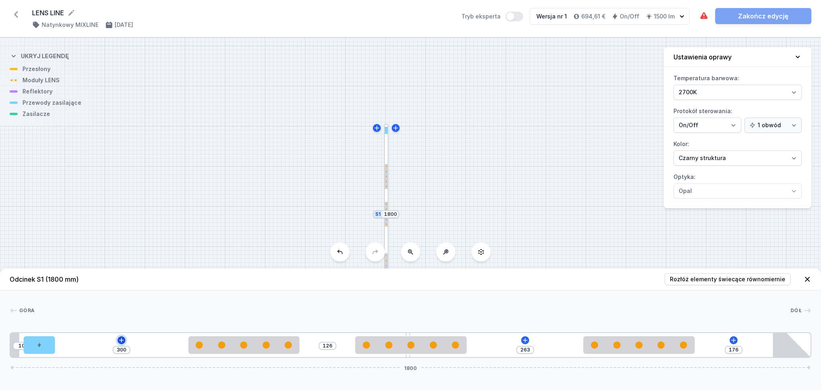
click at [120, 339] on icon at bounding box center [121, 340] width 6 height 6
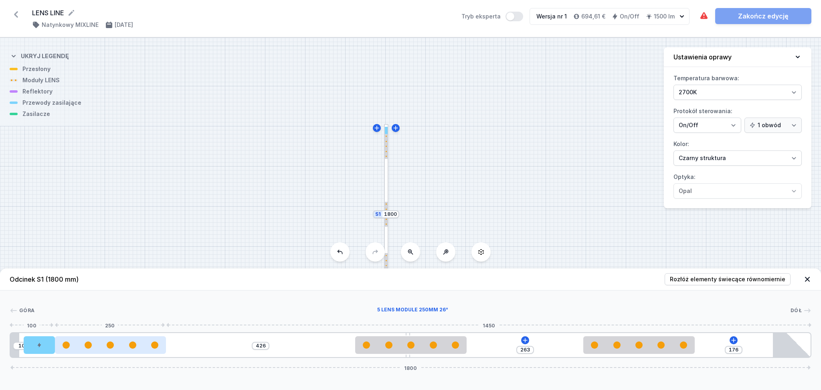
drag, startPoint x: 214, startPoint y: 349, endPoint x: 98, endPoint y: 349, distance: 115.5
click at [98, 349] on div at bounding box center [110, 345] width 111 height 18
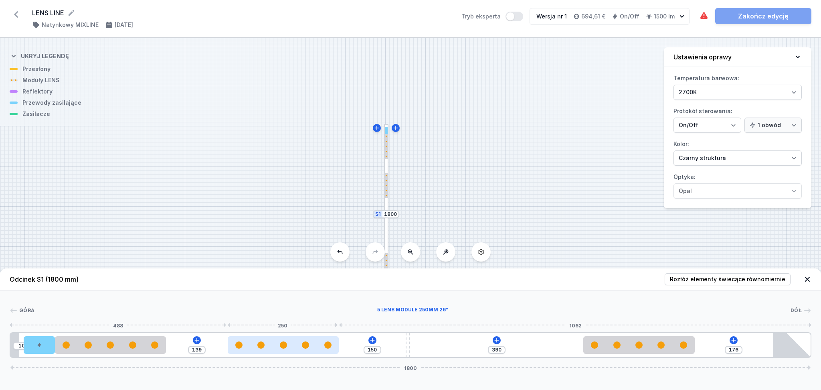
drag, startPoint x: 430, startPoint y: 351, endPoint x: 300, endPoint y: 348, distance: 130.4
click at [300, 348] on div at bounding box center [283, 345] width 111 height 18
click at [371, 341] on icon at bounding box center [372, 340] width 4 height 4
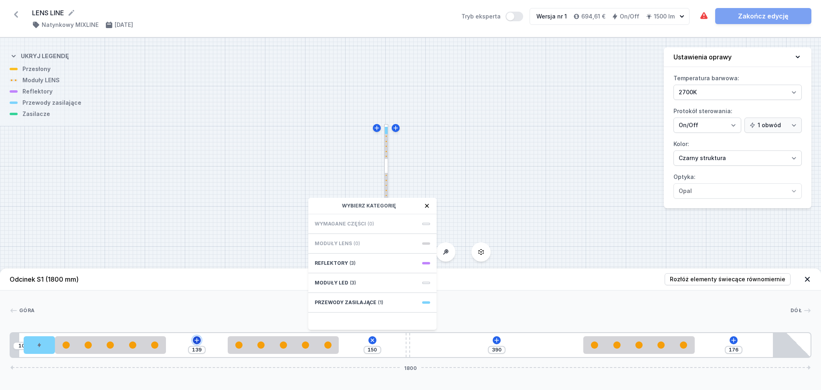
click at [195, 341] on icon at bounding box center [197, 340] width 4 height 4
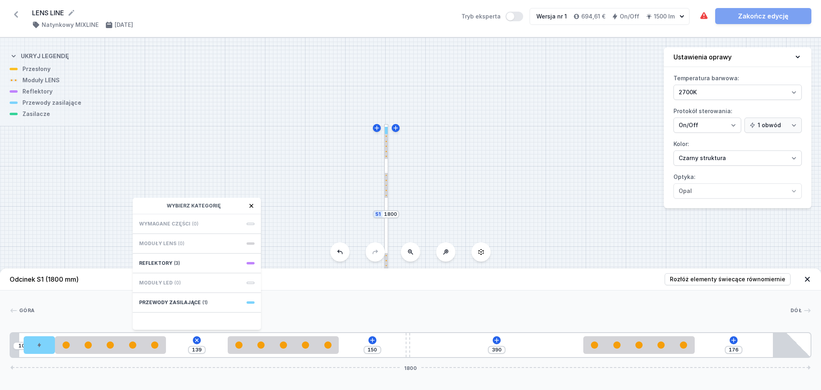
click at [489, 340] on div "10 139 Wybierz kategorię Wymagane części (0) Moduły LENS (0) Reflektory (3) Mod…" at bounding box center [411, 345] width 802 height 26
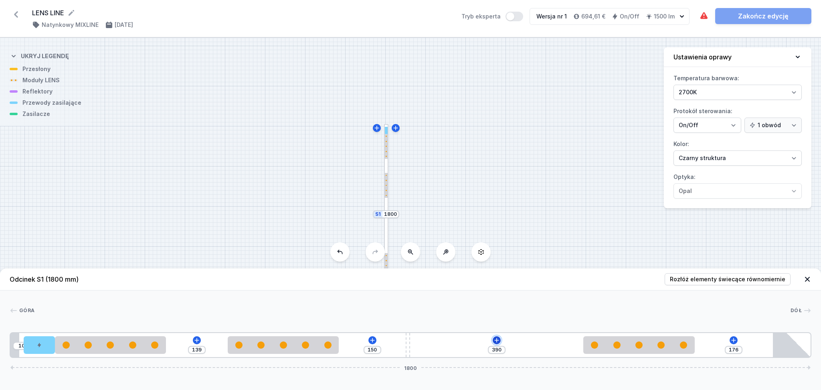
click at [496, 340] on icon at bounding box center [497, 340] width 6 height 6
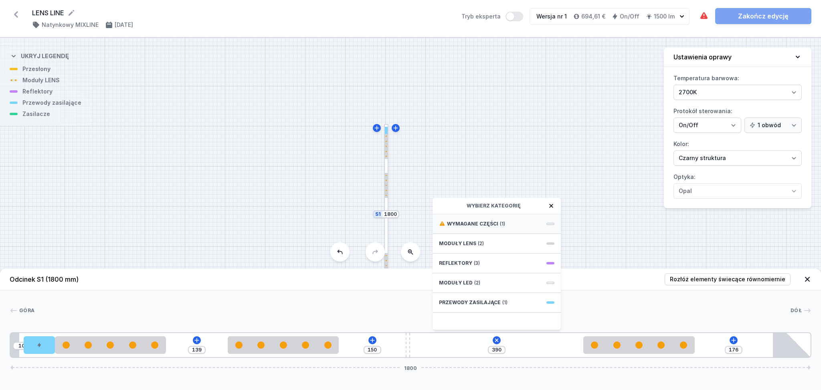
click at [495, 219] on div "Wymagane części (1)" at bounding box center [497, 224] width 128 height 20
click at [495, 219] on span "ON/OFF Driver - up to 16W" at bounding box center [497, 223] width 116 height 8
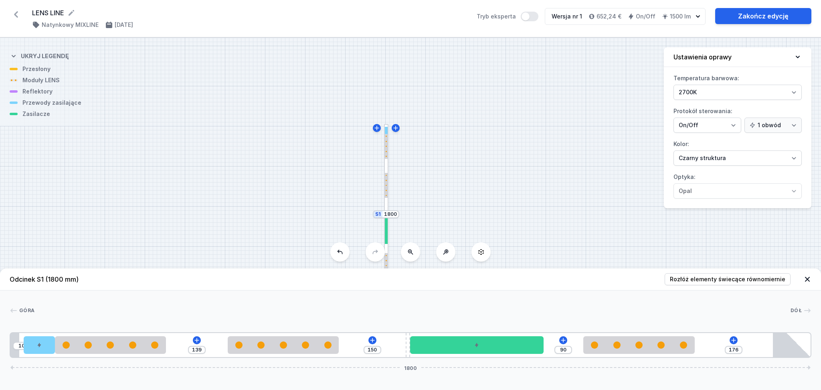
click at [809, 277] on icon at bounding box center [807, 279] width 5 height 5
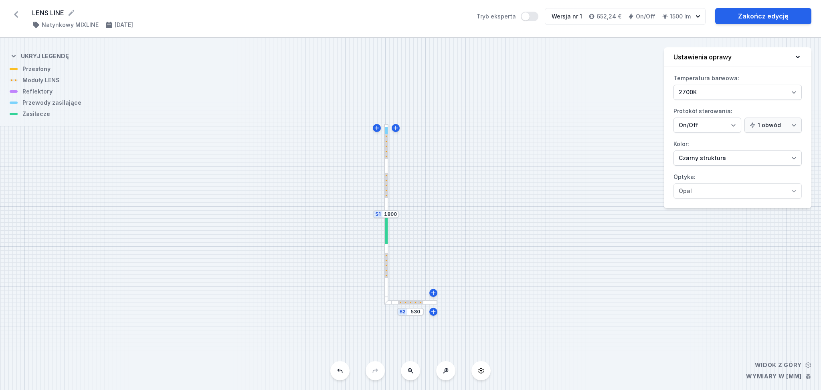
drag, startPoint x: 385, startPoint y: 266, endPoint x: 387, endPoint y: 280, distance: 13.7
click at [387, 280] on div at bounding box center [386, 214] width 4 height 180
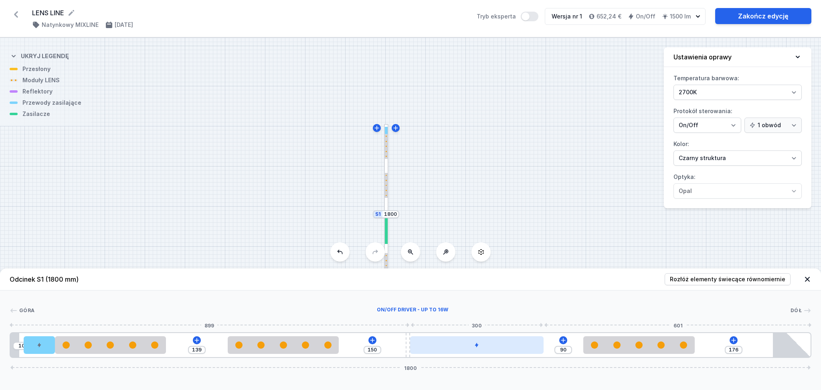
click at [454, 349] on div at bounding box center [477, 345] width 134 height 18
click at [484, 350] on div at bounding box center [477, 345] width 134 height 18
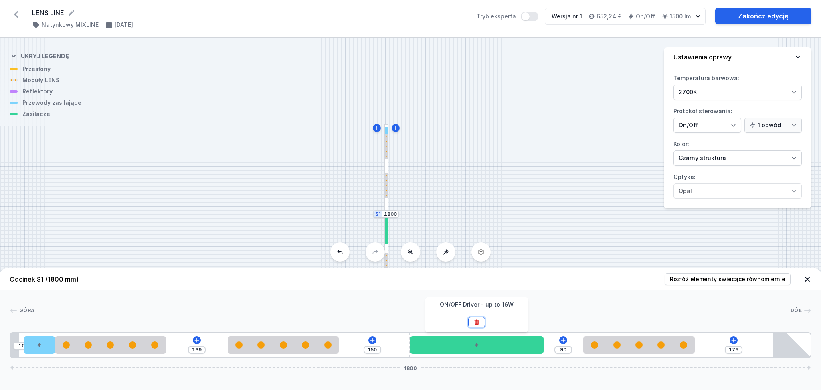
click at [475, 322] on icon at bounding box center [477, 321] width 4 height 5
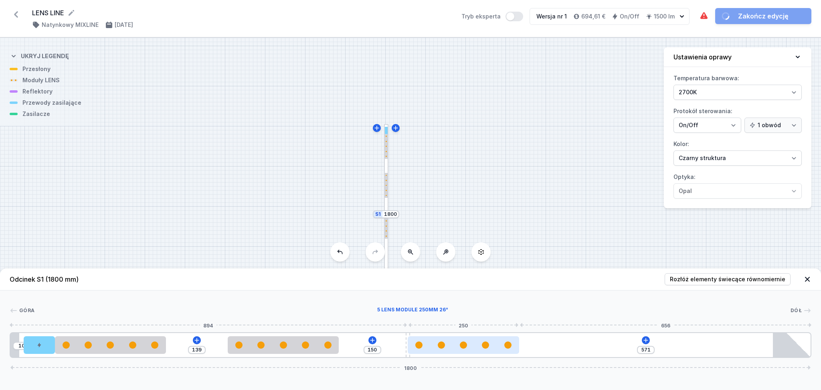
drag, startPoint x: 627, startPoint y: 349, endPoint x: 487, endPoint y: 352, distance: 140.8
click at [487, 352] on div at bounding box center [463, 345] width 111 height 18
click at [643, 340] on icon at bounding box center [646, 340] width 6 height 6
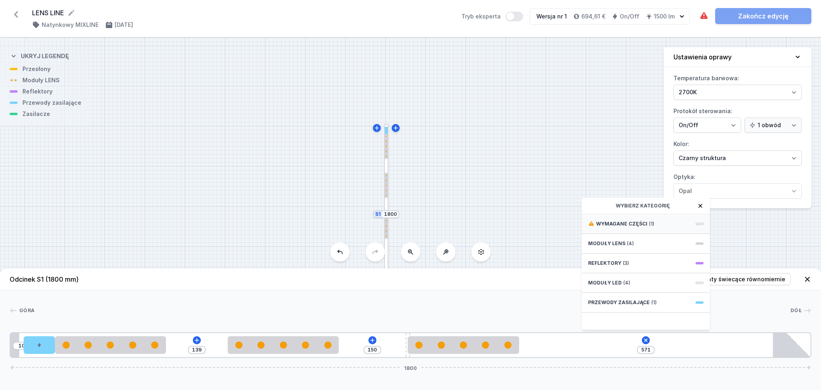
click at [610, 221] on span "Wymagane części" at bounding box center [621, 224] width 51 height 6
click at [611, 223] on span "ON/OFF Driver - up to 16W" at bounding box center [646, 223] width 116 height 8
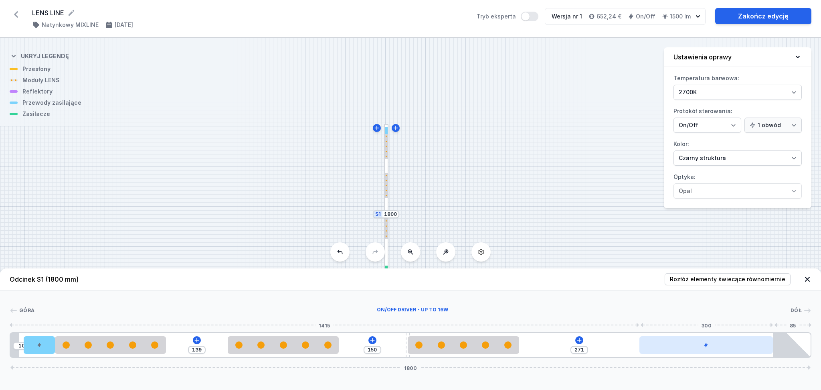
drag, startPoint x: 610, startPoint y: 352, endPoint x: 729, endPoint y: 354, distance: 118.7
click at [729, 354] on div at bounding box center [707, 345] width 134 height 18
click at [580, 341] on icon at bounding box center [579, 340] width 4 height 4
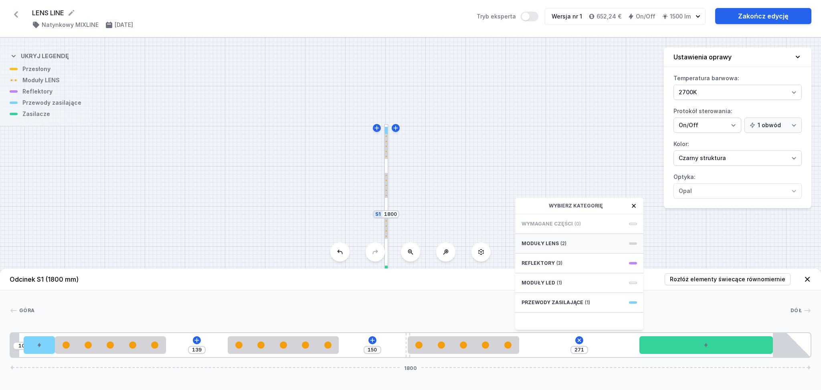
click at [570, 243] on div "Moduły LENS (2)" at bounding box center [579, 244] width 128 height 20
click at [559, 259] on span "5 LENS module 250mm 26°" at bounding box center [580, 259] width 116 height 8
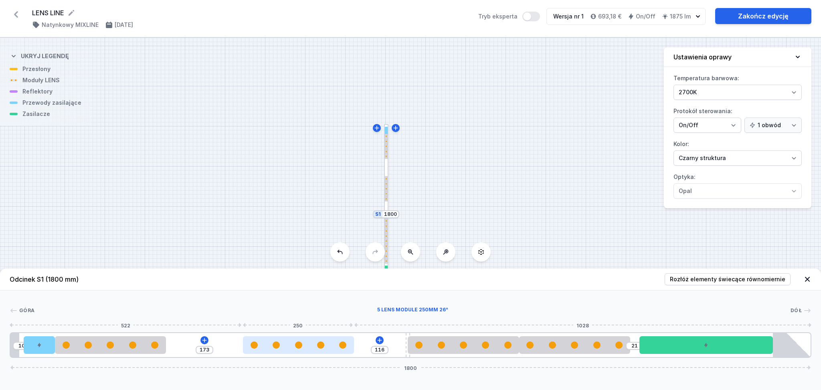
drag, startPoint x: 296, startPoint y: 351, endPoint x: 309, endPoint y: 349, distance: 13.4
click at [309, 349] on div at bounding box center [298, 345] width 111 height 18
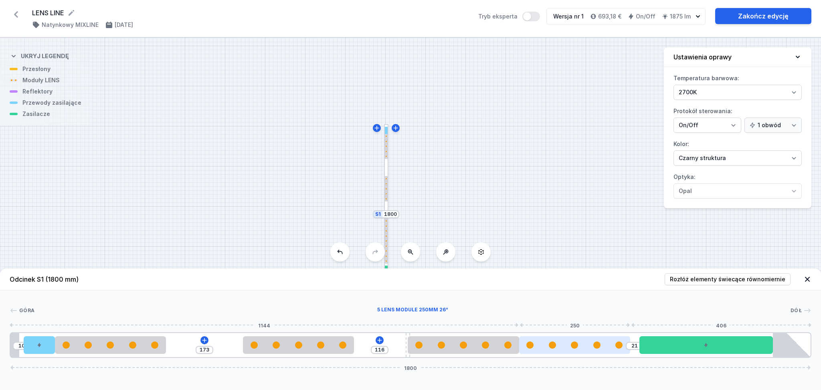
drag, startPoint x: 574, startPoint y: 353, endPoint x: 588, endPoint y: 351, distance: 14.9
click at [588, 351] on div at bounding box center [574, 345] width 111 height 18
drag, startPoint x: 578, startPoint y: 348, endPoint x: 551, endPoint y: 346, distance: 26.9
click at [589, 347] on div at bounding box center [574, 344] width 111 height 7
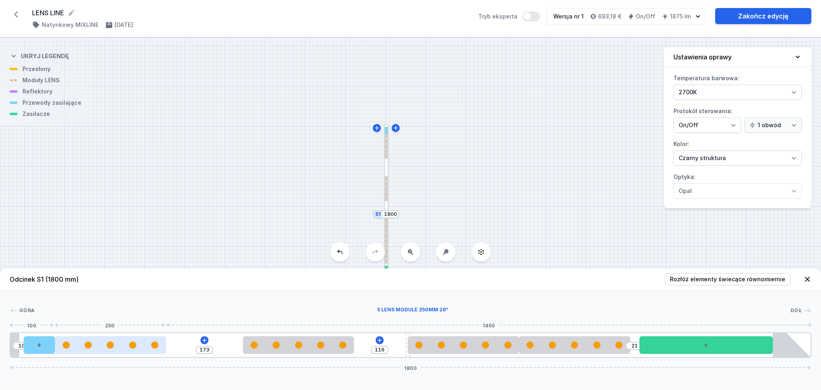
drag, startPoint x: 132, startPoint y: 344, endPoint x: 153, endPoint y: 343, distance: 21.7
click at [153, 343] on div at bounding box center [110, 344] width 111 height 7
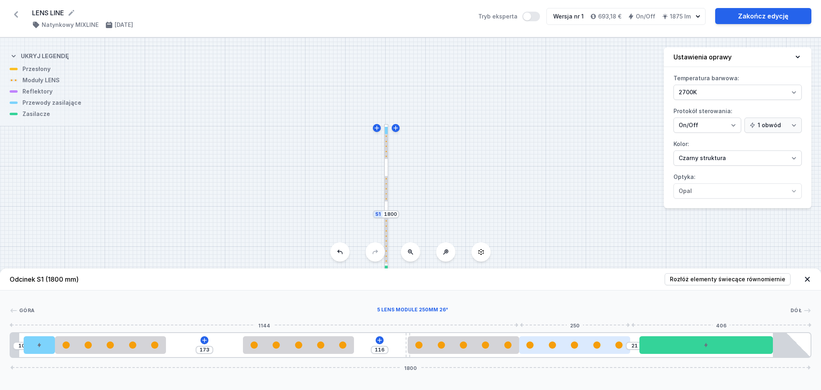
click at [568, 349] on div at bounding box center [574, 344] width 111 height 7
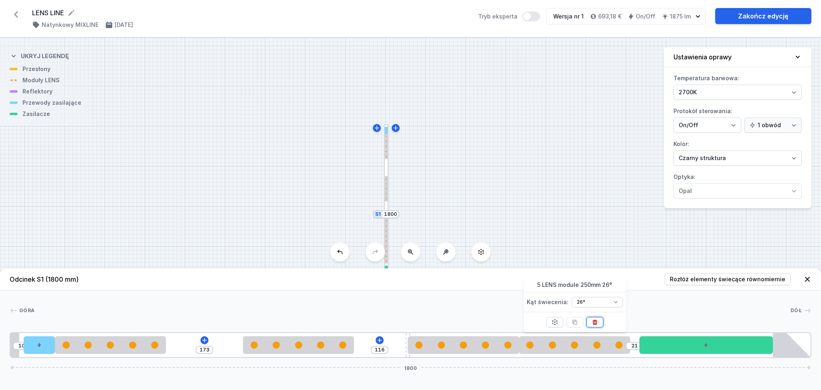
click at [598, 321] on icon at bounding box center [595, 322] width 6 height 6
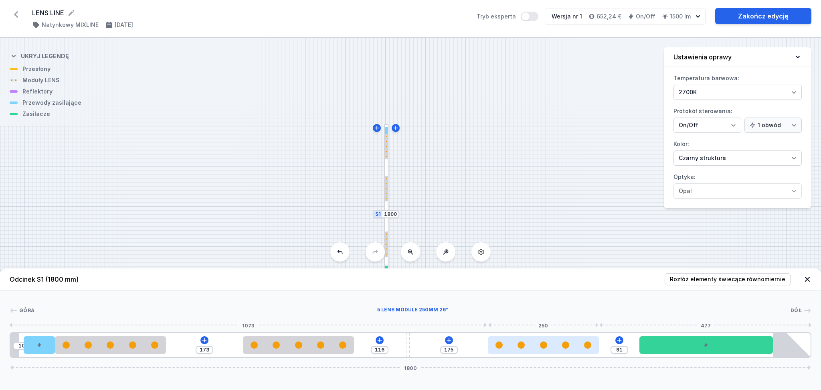
drag, startPoint x: 471, startPoint y: 349, endPoint x: 557, endPoint y: 348, distance: 85.8
click at [557, 348] on div at bounding box center [543, 345] width 111 height 18
click at [536, 142] on div "S2 530 S1 1800" at bounding box center [410, 214] width 821 height 352
click at [807, 281] on icon at bounding box center [808, 279] width 8 height 8
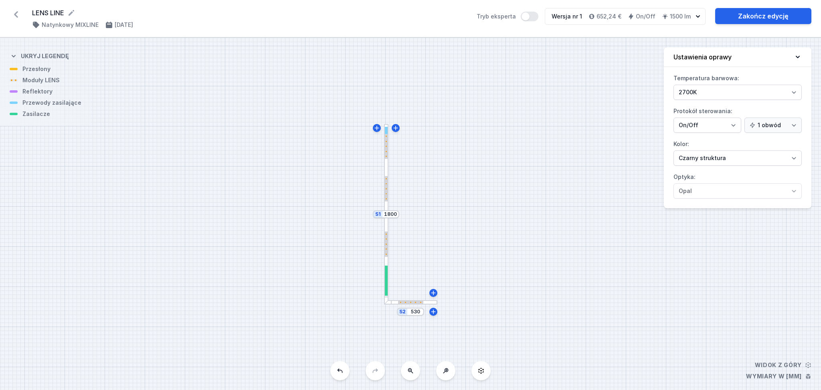
click at [385, 222] on div at bounding box center [386, 214] width 4 height 180
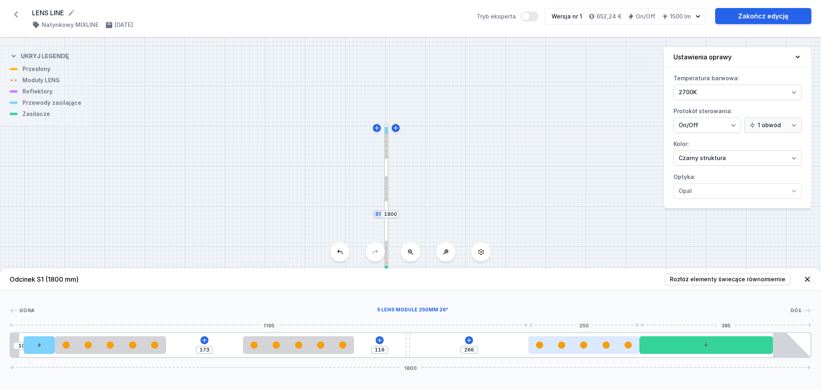
drag, startPoint x: 534, startPoint y: 350, endPoint x: 579, endPoint y: 350, distance: 44.9
click at [579, 350] on div at bounding box center [584, 345] width 111 height 18
drag, startPoint x: 579, startPoint y: 350, endPoint x: 542, endPoint y: 349, distance: 36.9
click at [542, 349] on div at bounding box center [542, 345] width 111 height 18
click at [527, 350] on div at bounding box center [542, 345] width 111 height 18
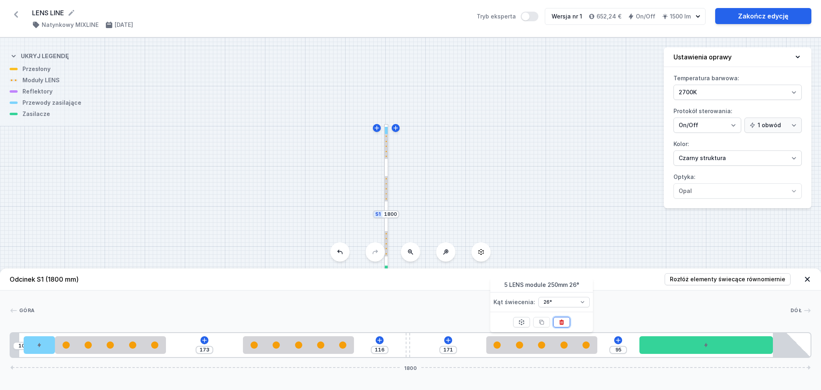
click at [562, 322] on icon at bounding box center [562, 322] width 6 height 6
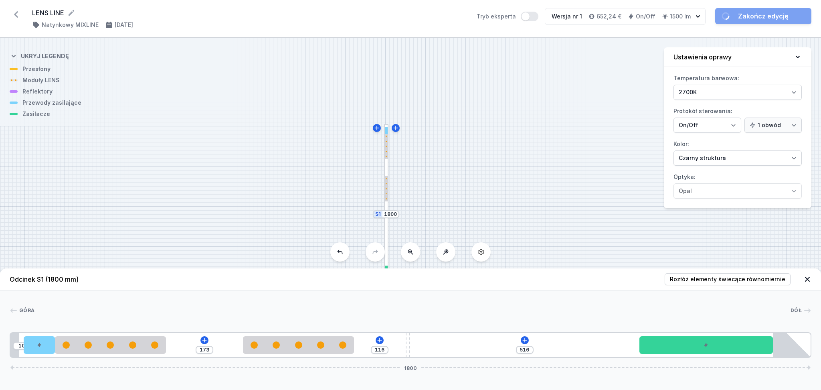
click at [524, 336] on div "10 173 116 516 1800" at bounding box center [411, 345] width 802 height 26
click at [524, 338] on icon at bounding box center [525, 340] width 6 height 6
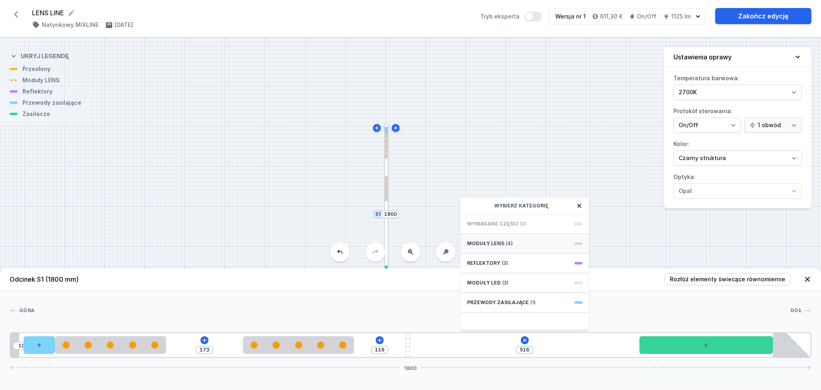
click at [511, 236] on div "Moduły LENS (4)" at bounding box center [525, 244] width 128 height 20
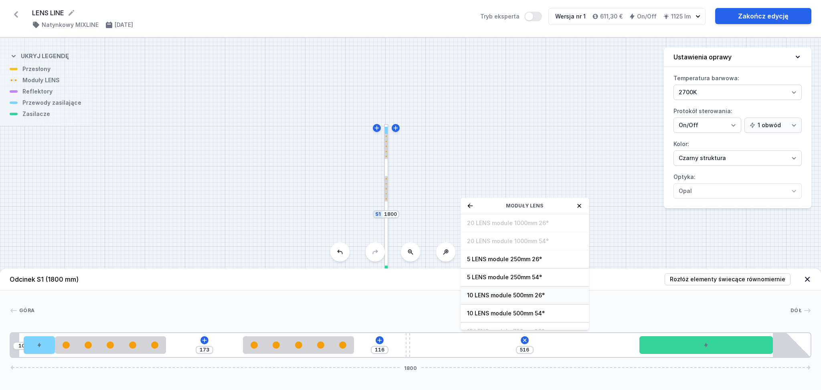
click at [496, 296] on span "10 LENS module 500mm 26°" at bounding box center [525, 295] width 116 height 8
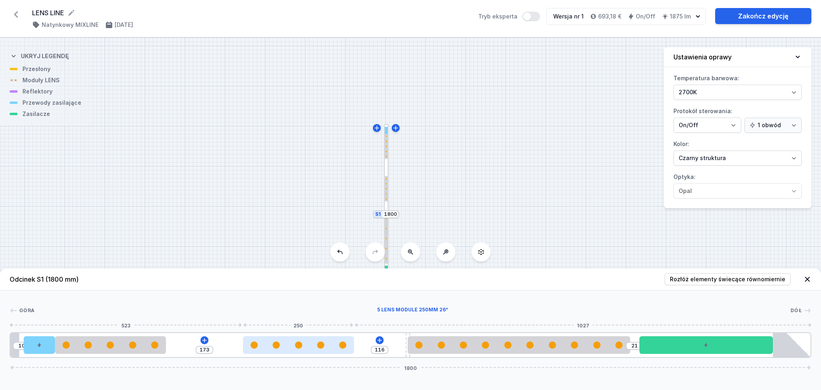
click at [288, 350] on div at bounding box center [298, 345] width 111 height 18
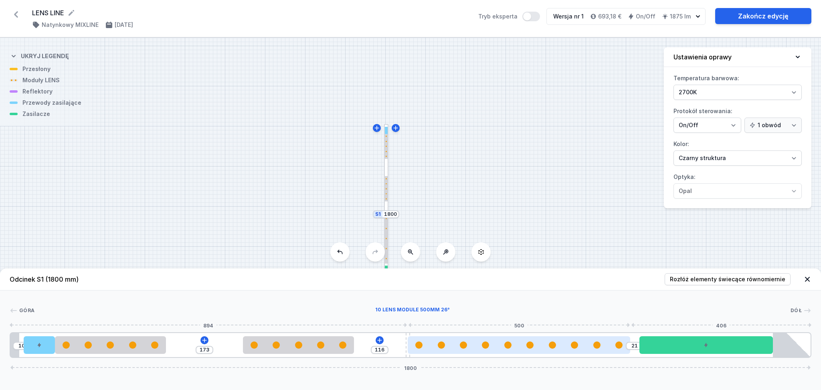
click at [508, 349] on div at bounding box center [519, 344] width 222 height 7
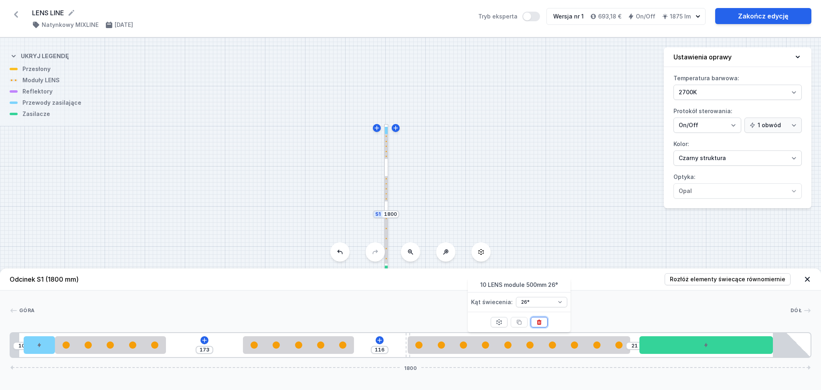
click at [541, 323] on icon at bounding box center [539, 321] width 4 height 5
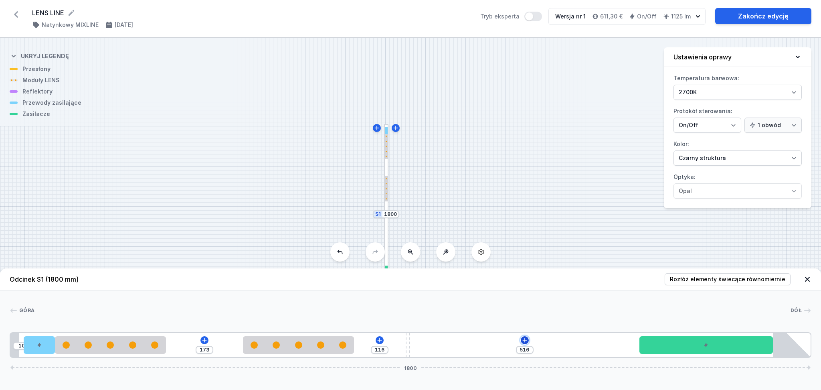
click at [524, 339] on icon at bounding box center [525, 340] width 6 height 6
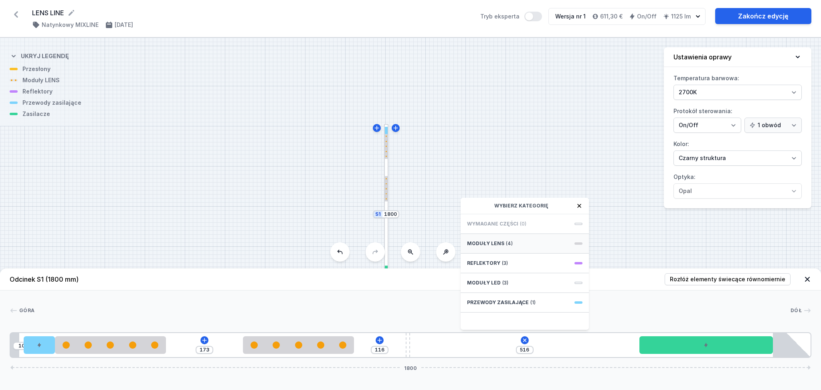
click at [511, 244] on div "Moduły LENS (4)" at bounding box center [525, 244] width 128 height 20
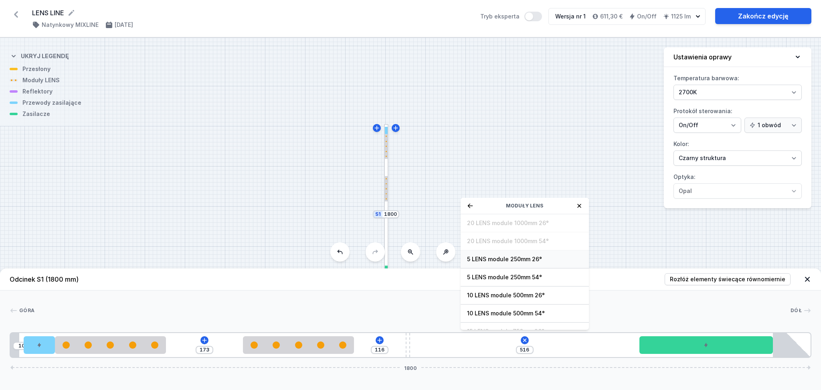
click at [505, 260] on span "5 LENS module 250mm 26°" at bounding box center [525, 259] width 116 height 8
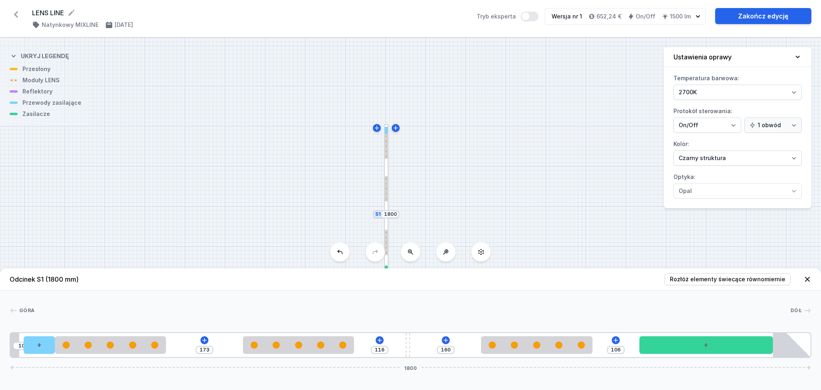
drag, startPoint x: 467, startPoint y: 351, endPoint x: 546, endPoint y: 355, distance: 79.1
click at [546, 355] on div "10 173 116 160 106 1800" at bounding box center [411, 345] width 802 height 26
click at [522, 91] on div "S2 530 S1 1800" at bounding box center [410, 214] width 821 height 352
click at [807, 277] on icon at bounding box center [808, 279] width 8 height 8
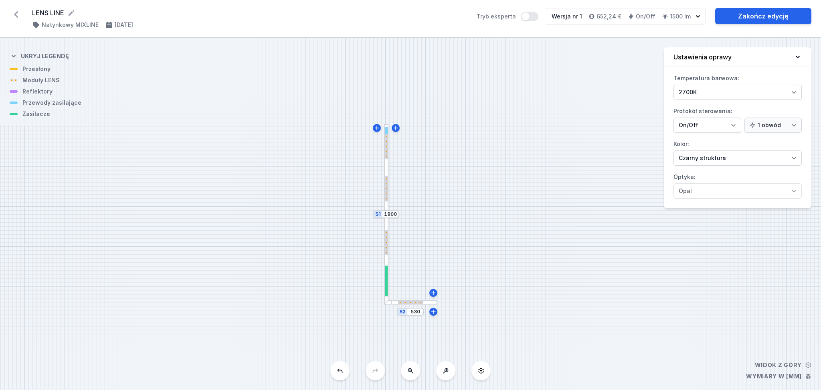
click at [544, 191] on div "S2 530 S1 1800" at bounding box center [410, 214] width 821 height 352
click at [734, 124] on select "On/Off SwitchDIM DALI AQsmart" at bounding box center [708, 125] width 68 height 15
click at [556, 129] on div "S2 530 S1 1800" at bounding box center [410, 214] width 821 height 352
click at [553, 148] on div "S2 530 S1 1800" at bounding box center [410, 214] width 821 height 352
click at [387, 170] on div at bounding box center [386, 214] width 4 height 180
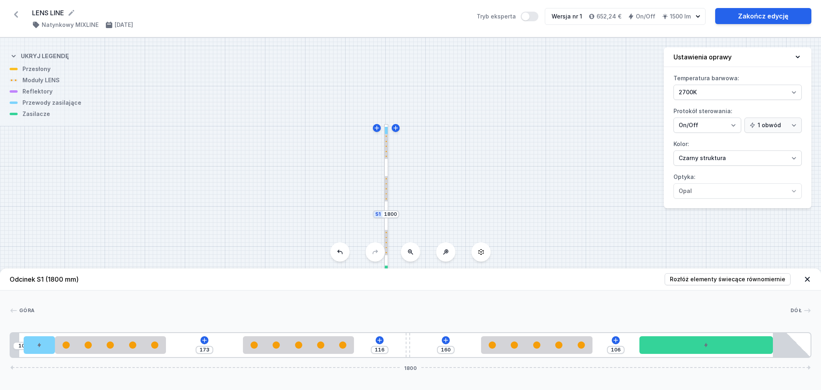
click at [521, 93] on div "S2 530 S1 1800" at bounding box center [410, 214] width 821 height 352
click at [807, 276] on icon at bounding box center [808, 279] width 8 height 8
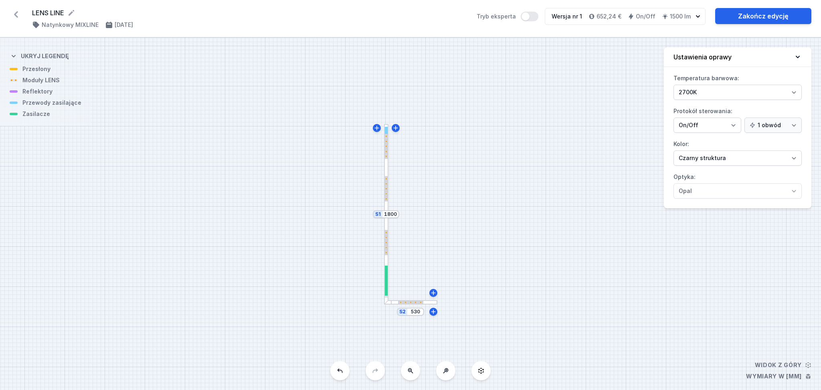
drag, startPoint x: 387, startPoint y: 244, endPoint x: 387, endPoint y: 251, distance: 7.2
click at [387, 251] on div at bounding box center [386, 242] width 3 height 25
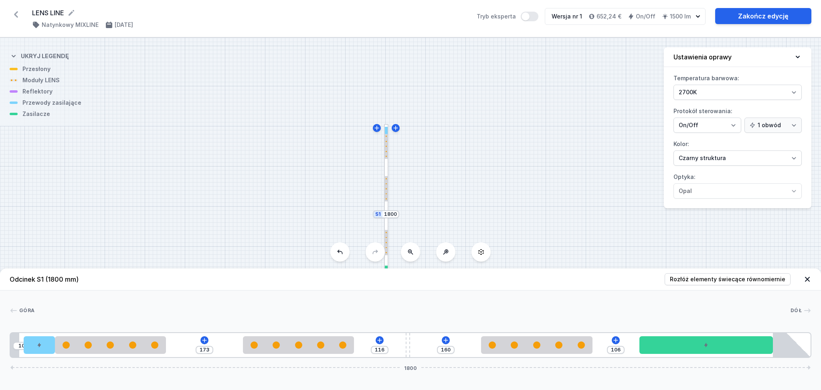
drag, startPoint x: 387, startPoint y: 237, endPoint x: 387, endPoint y: 248, distance: 10.4
click at [387, 248] on div at bounding box center [386, 242] width 3 height 25
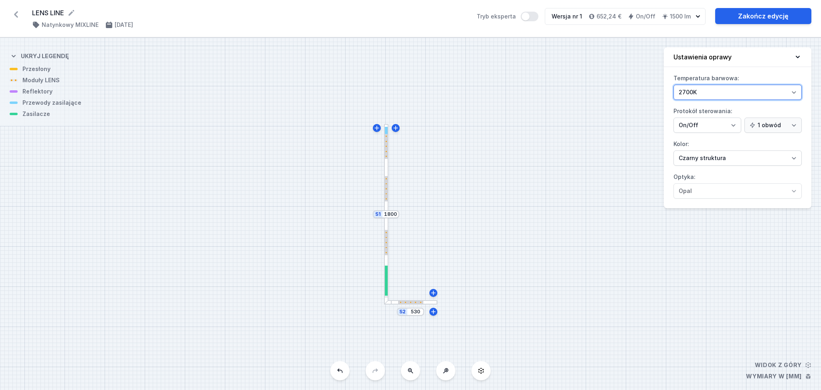
click at [794, 91] on select "3000K 4000K 2700K" at bounding box center [738, 92] width 128 height 15
click at [574, 136] on div "S2 530 S1 1800" at bounding box center [410, 214] width 821 height 352
click at [475, 134] on div "S2 530 S1 1800" at bounding box center [410, 214] width 821 height 352
click at [535, 18] on button "Tryb eksperta" at bounding box center [530, 17] width 18 height 10
click at [527, 16] on button "Tryb eksperta" at bounding box center [530, 17] width 18 height 10
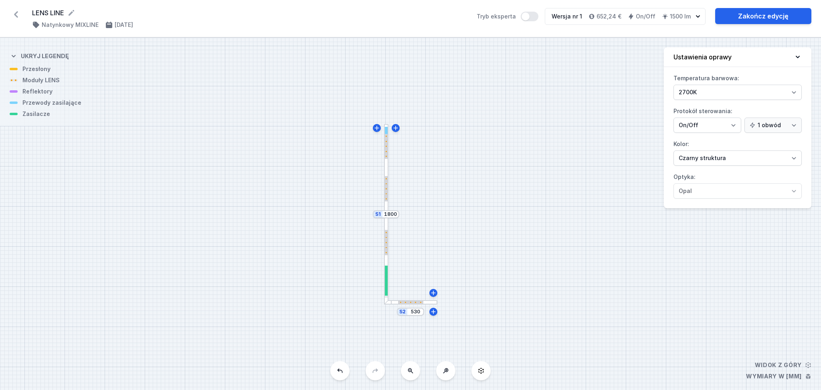
click at [473, 68] on div "S2 530 S1 1800" at bounding box center [410, 214] width 821 height 352
click at [496, 167] on div "S2 530 S1 1800" at bounding box center [410, 214] width 821 height 352
click at [217, 143] on div "S2 530 S1 1800" at bounding box center [410, 214] width 821 height 352
click at [767, 15] on link "Zakończ edycję" at bounding box center [764, 16] width 96 height 16
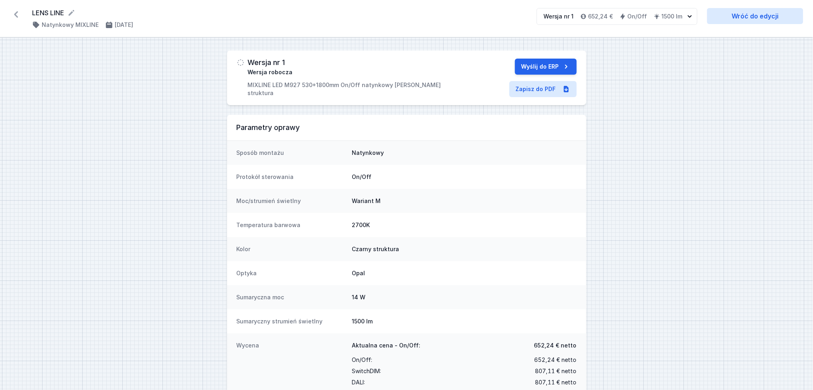
click at [18, 16] on icon at bounding box center [16, 14] width 13 height 13
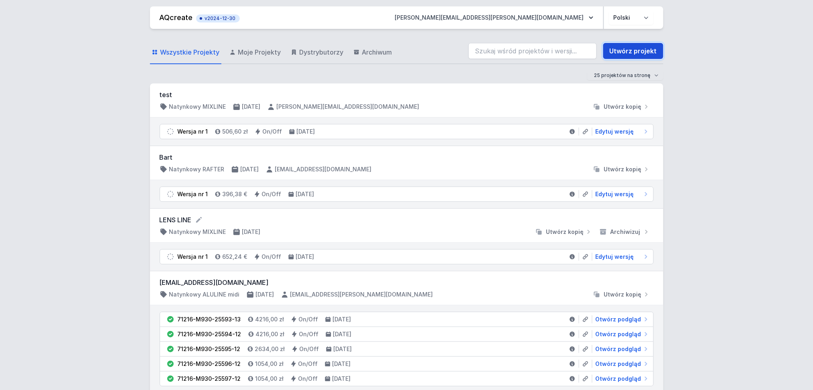
click at [649, 49] on link "Utwórz projekt" at bounding box center [633, 51] width 60 height 16
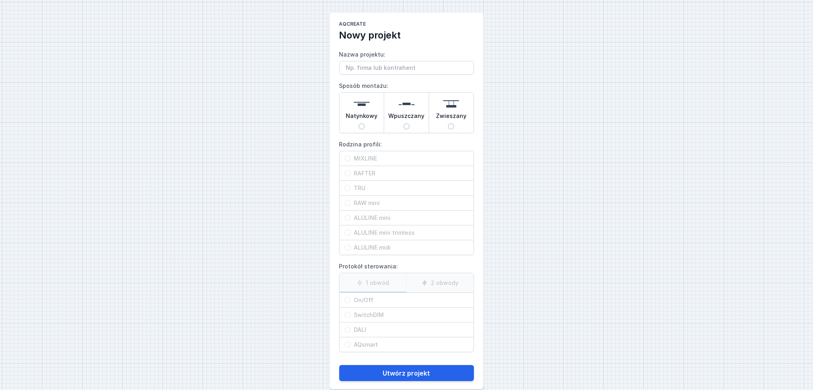
click at [387, 68] on input "Nazwa projektu:" at bounding box center [406, 68] width 135 height 14
click at [365, 119] on span "Natynkowy" at bounding box center [362, 117] width 32 height 11
click at [365, 123] on input "Natynkowy" at bounding box center [362, 126] width 6 height 6
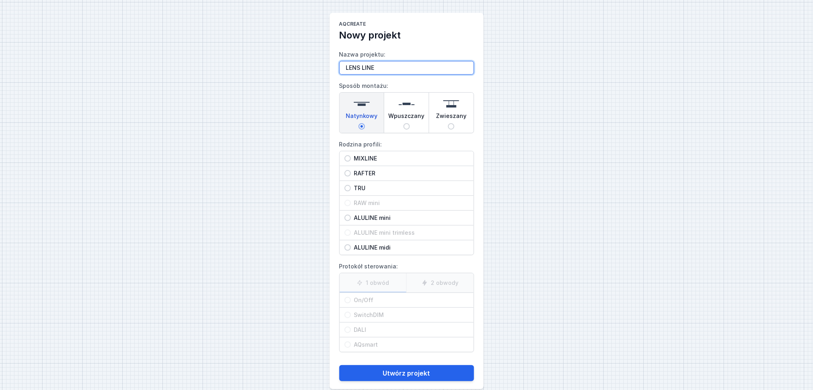
click at [381, 68] on input "LENS LINE" at bounding box center [406, 68] width 135 height 14
click at [398, 66] on input "LENS LINE 180/" at bounding box center [406, 68] width 135 height 14
click at [349, 157] on input "MIXLINE" at bounding box center [348, 158] width 6 height 6
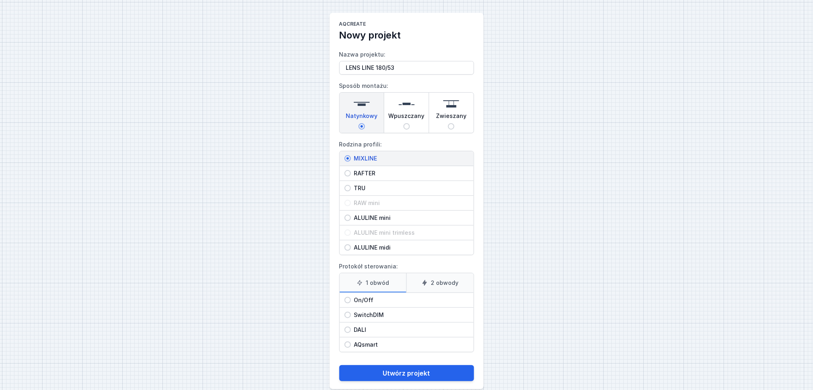
click at [348, 297] on input "On/Off" at bounding box center [348, 300] width 6 height 6
click at [410, 375] on button "Utwórz projekt" at bounding box center [406, 373] width 135 height 16
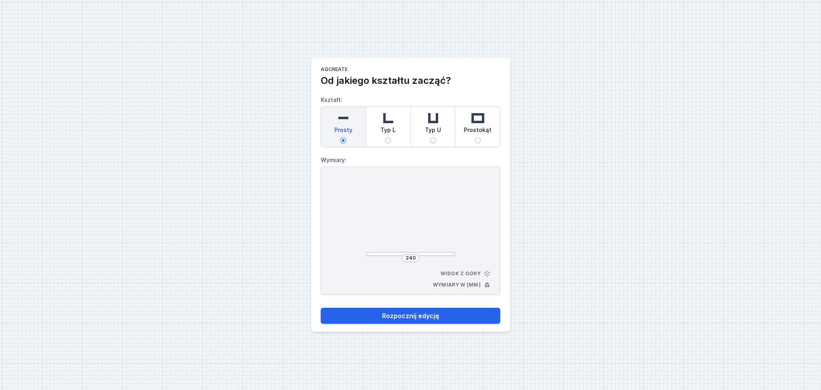
click at [387, 137] on input "Typ L" at bounding box center [388, 140] width 6 height 6
click at [343, 132] on span "Prosty" at bounding box center [344, 131] width 18 height 11
click at [343, 137] on input "Prosty" at bounding box center [343, 140] width 6 height 6
click at [414, 255] on input "240" at bounding box center [410, 258] width 13 height 6
click at [387, 128] on span "Typ L" at bounding box center [388, 131] width 15 height 11
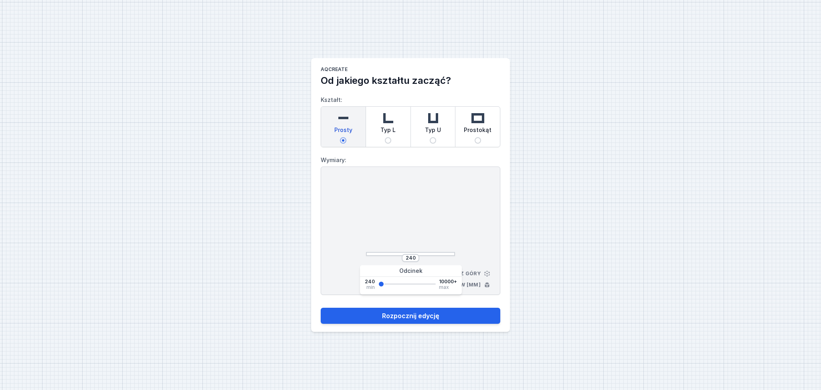
click at [387, 137] on input "Typ L" at bounding box center [388, 140] width 6 height 6
click at [383, 216] on input "252" at bounding box center [377, 218] width 13 height 6
click at [395, 210] on div at bounding box center [410, 218] width 89 height 76
click at [416, 258] on input "252" at bounding box center [410, 258] width 13 height 6
click at [382, 217] on input "180" at bounding box center [377, 218] width 13 height 6
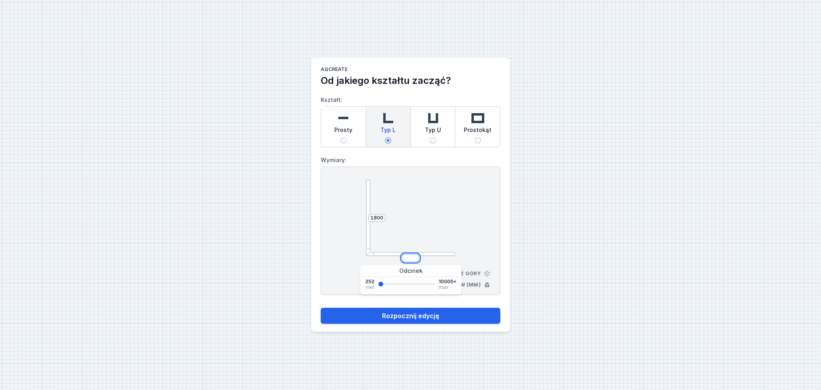
click at [416, 257] on input "number" at bounding box center [410, 258] width 13 height 6
click at [450, 248] on div at bounding box center [410, 218] width 89 height 76
click at [401, 321] on button "Rozpocznij edycję" at bounding box center [411, 316] width 180 height 16
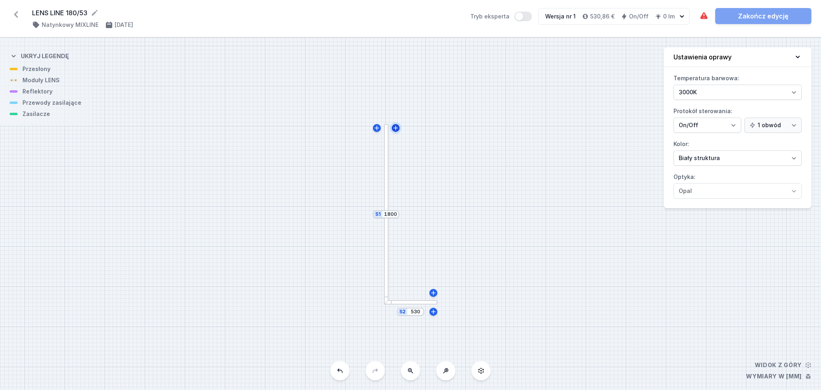
click at [395, 130] on icon at bounding box center [395, 128] width 4 height 4
drag, startPoint x: 496, startPoint y: 147, endPoint x: 495, endPoint y: -34, distance: 181.3
click at [495, 0] on html "LENS LINE 180/53 ( 11399 /v 1 ) Natynkowy MIXLINE [DATE] Tryb eksperta Wersja n…" at bounding box center [410, 195] width 821 height 390
click at [434, 130] on icon at bounding box center [432, 130] width 4 height 4
click at [412, 119] on div at bounding box center [412, 189] width 4 height 182
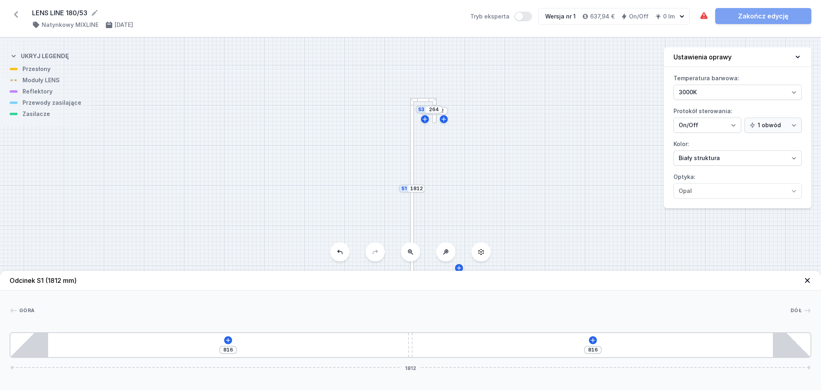
click at [470, 158] on div "S4 252 S3 264 S2 530 S1 1812" at bounding box center [410, 214] width 821 height 352
click at [435, 118] on div at bounding box center [434, 110] width 4 height 25
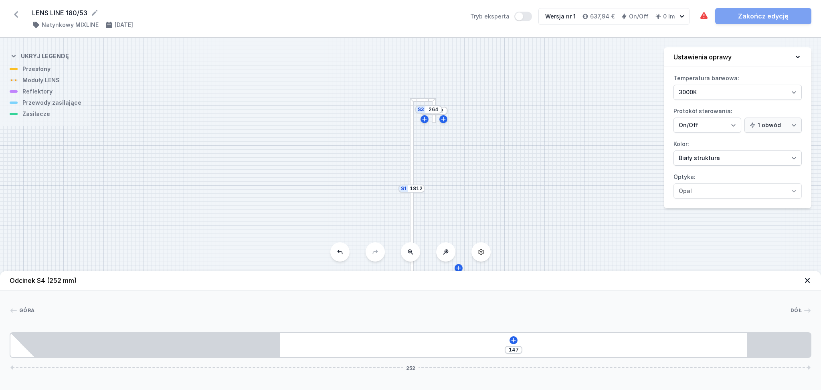
click at [435, 118] on div at bounding box center [434, 110] width 4 height 25
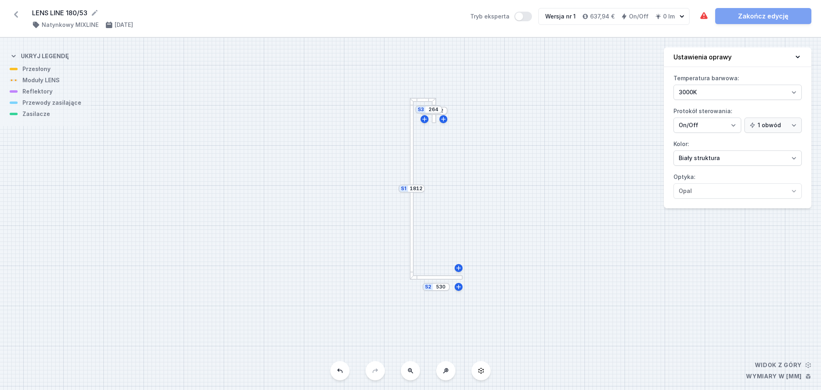
click at [435, 118] on div at bounding box center [434, 110] width 4 height 25
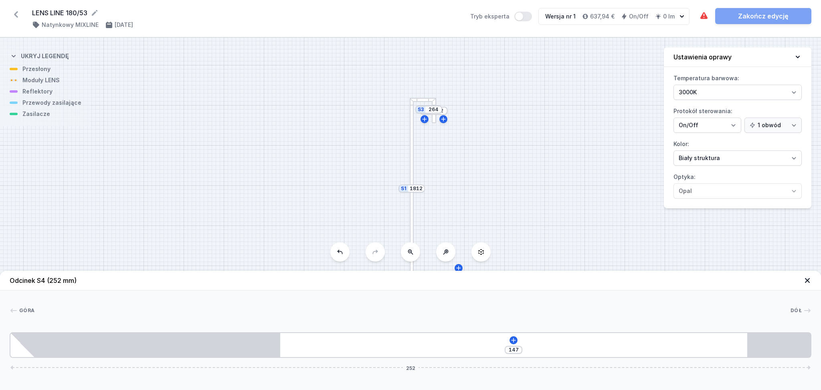
click at [355, 345] on div "147 252" at bounding box center [411, 345] width 802 height 26
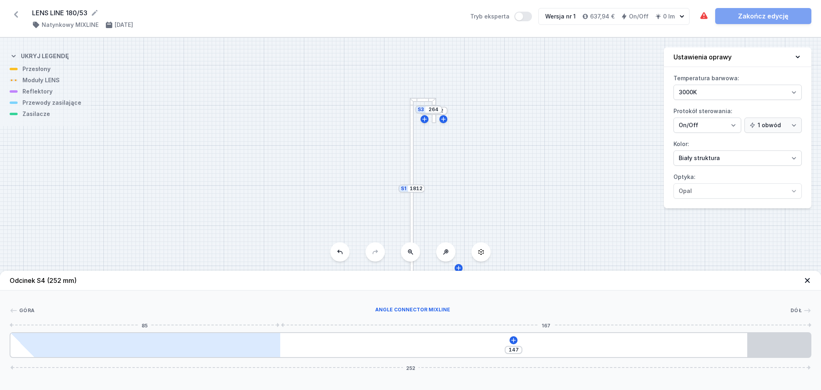
click at [249, 345] on div at bounding box center [157, 345] width 246 height 24
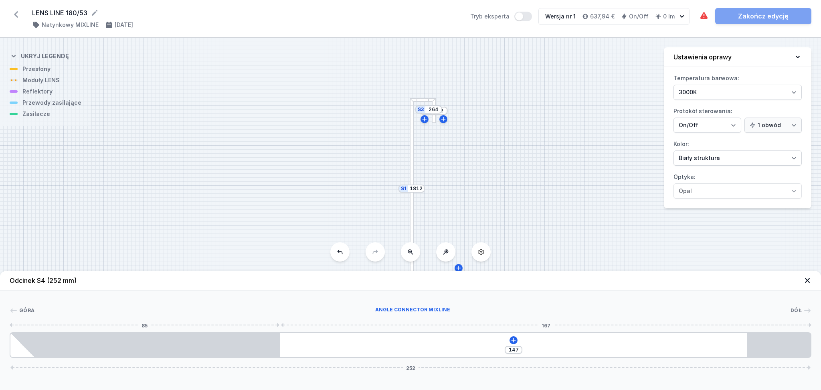
drag, startPoint x: 228, startPoint y: 339, endPoint x: 204, endPoint y: 182, distance: 159.4
click at [204, 182] on div "S4 252 S3 264 S2 530 S1 1812" at bounding box center [410, 214] width 821 height 352
click at [808, 280] on icon at bounding box center [807, 280] width 5 height 5
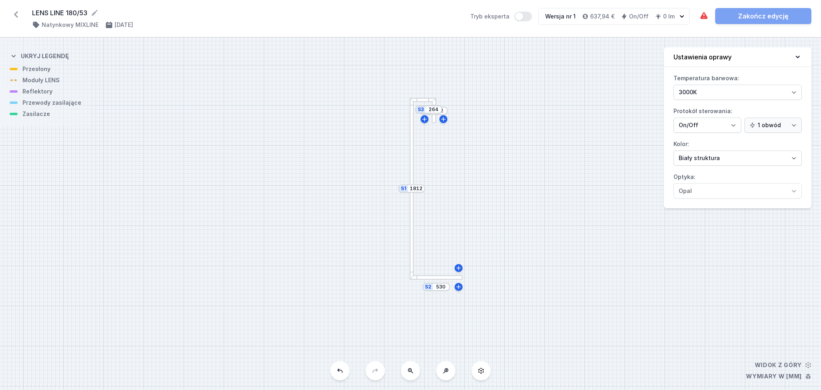
click at [412, 140] on div at bounding box center [412, 189] width 4 height 182
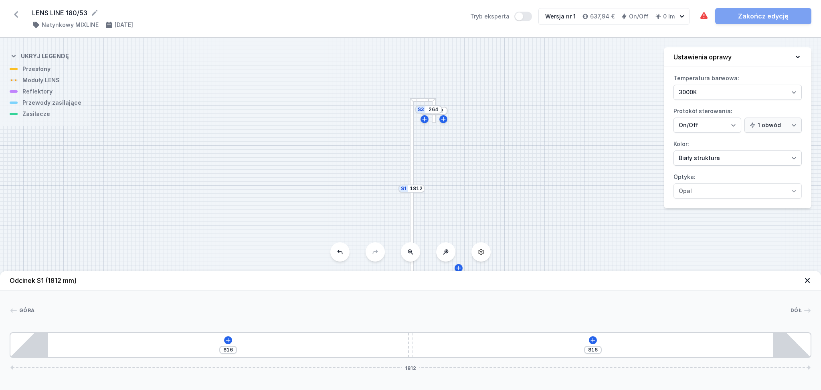
click at [452, 141] on div "S4 252 S3 264 S2 530 S1 1812" at bounding box center [410, 214] width 821 height 352
click at [810, 279] on icon at bounding box center [807, 280] width 5 height 5
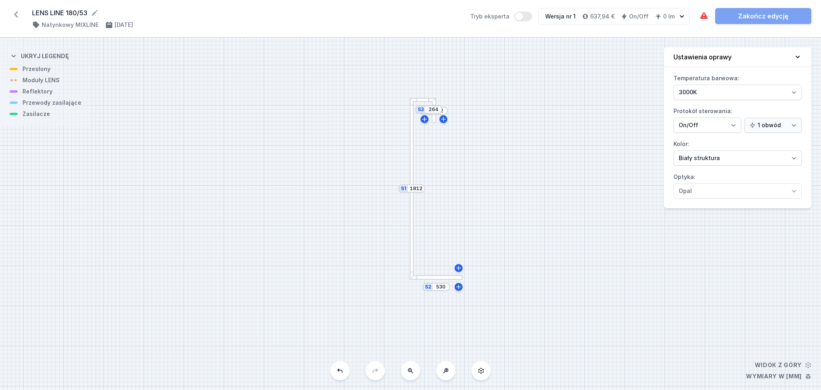
click at [19, 13] on icon at bounding box center [16, 14] width 13 height 13
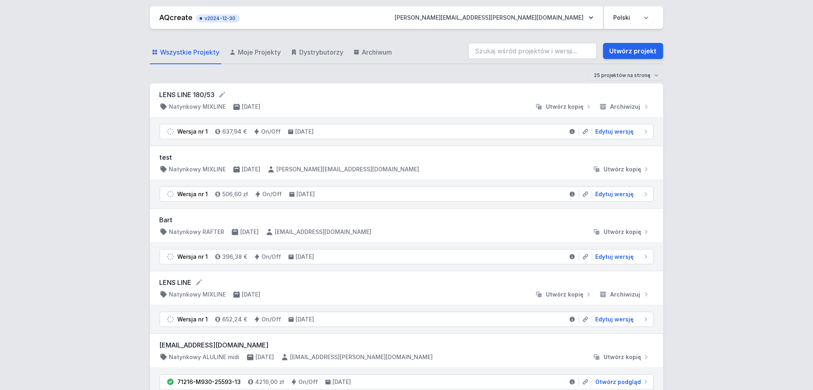
drag, startPoint x: 261, startPoint y: 52, endPoint x: 292, endPoint y: 97, distance: 55.1
click at [261, 52] on span "Moje Projekty" at bounding box center [259, 52] width 43 height 10
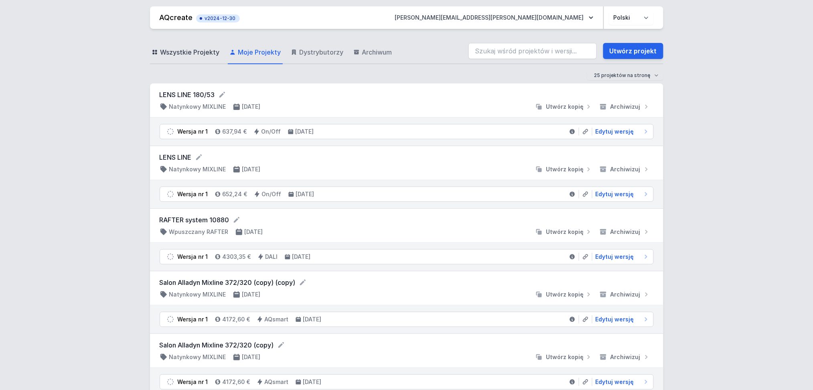
click at [174, 49] on span "Wszystkie Projekty" at bounding box center [189, 52] width 59 height 10
